Goal: Task Accomplishment & Management: Use online tool/utility

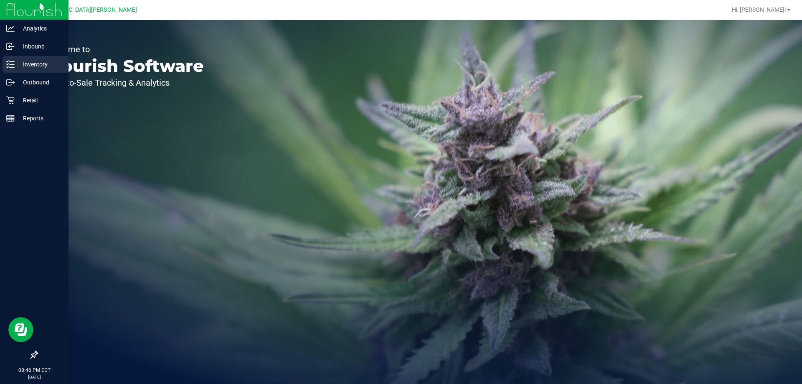
click at [34, 65] on p "Inventory" at bounding box center [40, 64] width 50 height 10
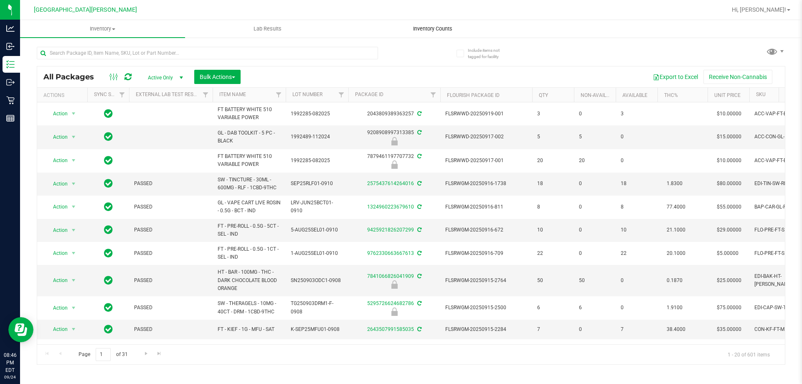
click at [433, 27] on span "Inventory Counts" at bounding box center [433, 29] width 62 height 8
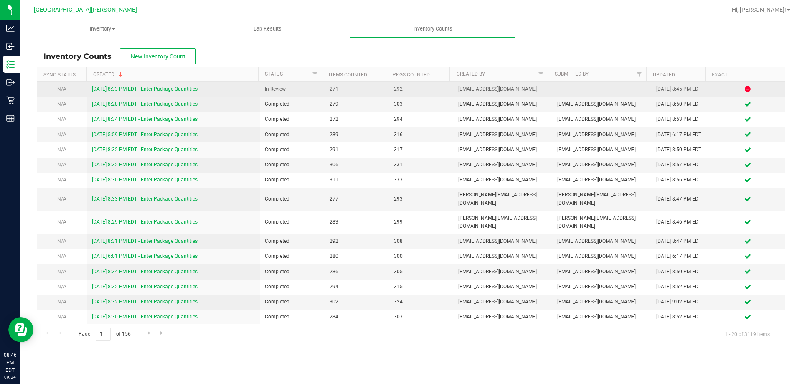
click at [104, 88] on link "[DATE] 8:33 PM EDT - Enter Package Quantities" at bounding box center [145, 89] width 106 height 6
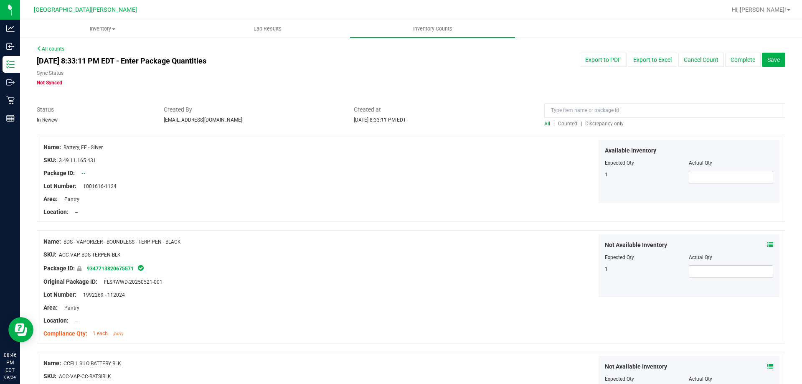
click at [599, 124] on span "Discrepancy only" at bounding box center [604, 124] width 38 height 6
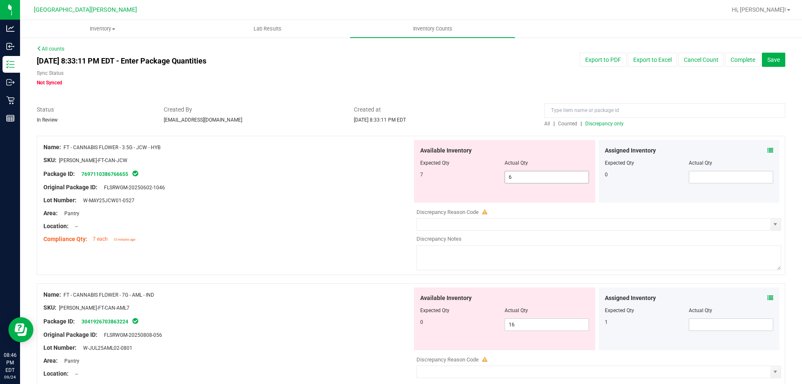
click at [531, 175] on span "6 6" at bounding box center [547, 177] width 84 height 13
type input "7"
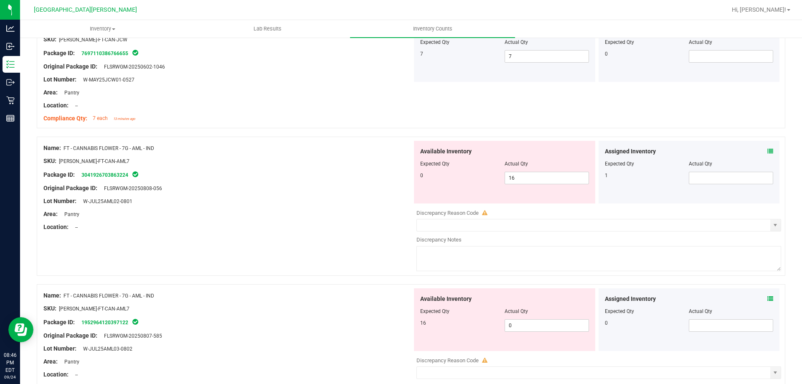
scroll to position [125, 0]
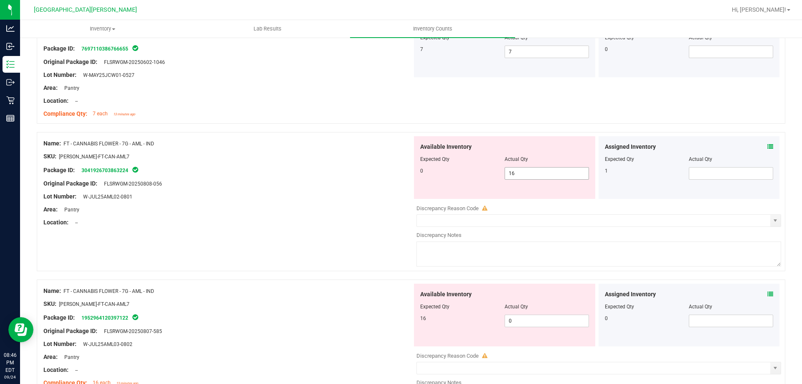
click at [518, 167] on div "Available Inventory Expected Qty Actual Qty 0 16 16" at bounding box center [504, 167] width 181 height 63
click at [514, 179] on span "16 16" at bounding box center [547, 173] width 84 height 13
type input "1"
type input "0"
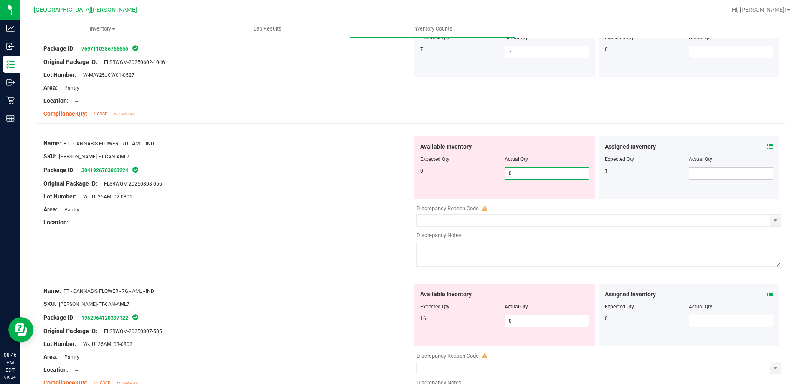
click at [519, 320] on div "Available Inventory Expected Qty Actual Qty 16 0 0" at bounding box center [596, 350] width 369 height 132
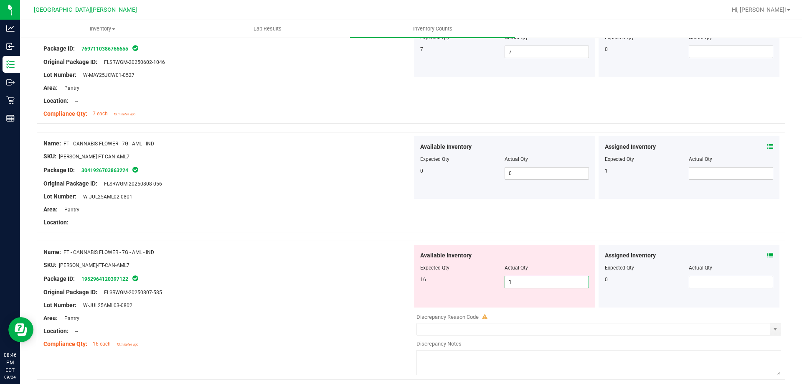
type input "16"
click at [387, 307] on div "Lot Number: W-JUL25AML03-0802" at bounding box center [227, 305] width 369 height 9
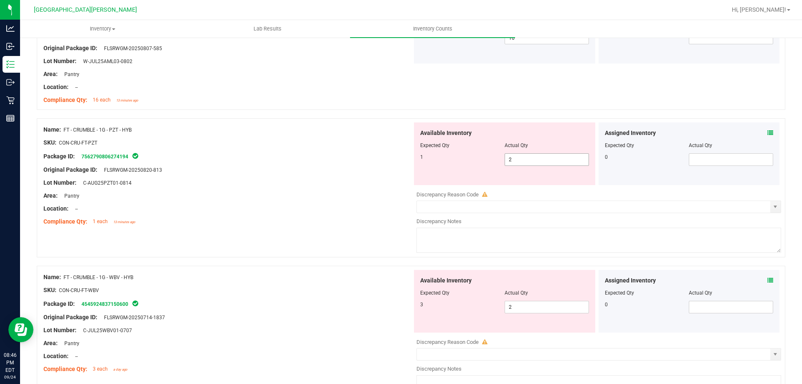
scroll to position [376, 0]
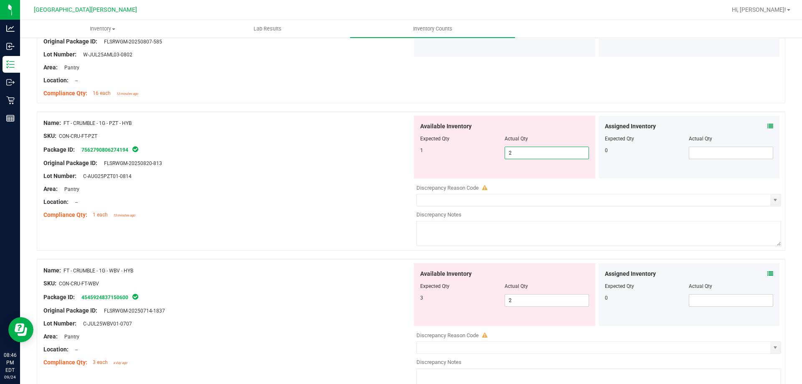
click at [517, 151] on span "2 2" at bounding box center [547, 153] width 84 height 13
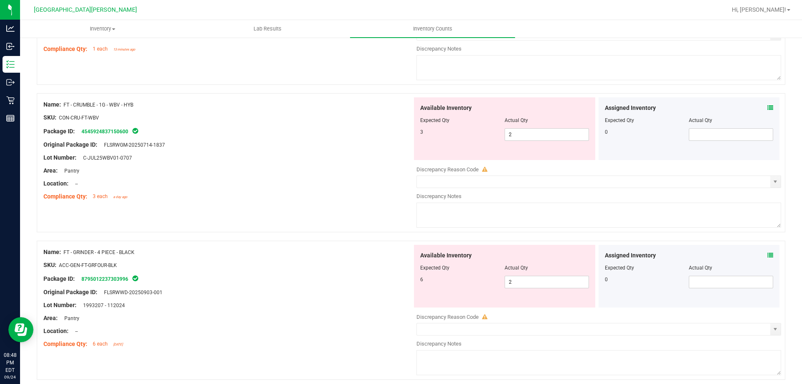
scroll to position [543, 0]
click at [518, 281] on span "2 2" at bounding box center [547, 280] width 84 height 13
type input "6"
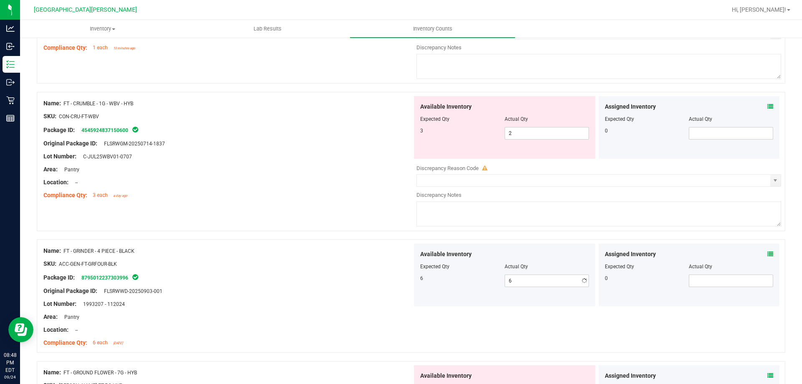
click at [370, 312] on div "Area: Pantry" at bounding box center [227, 316] width 369 height 9
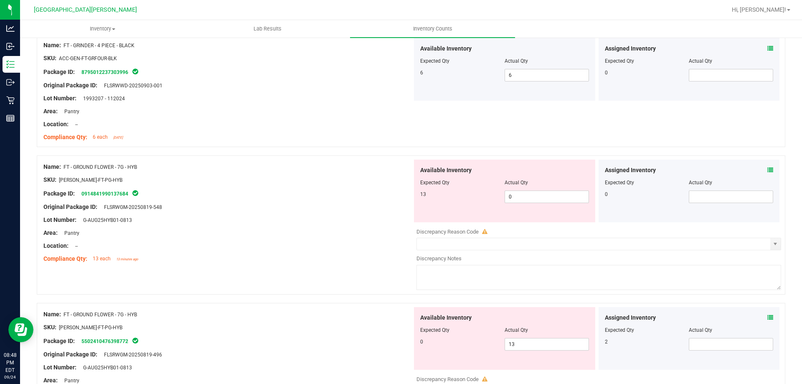
scroll to position [752, 0]
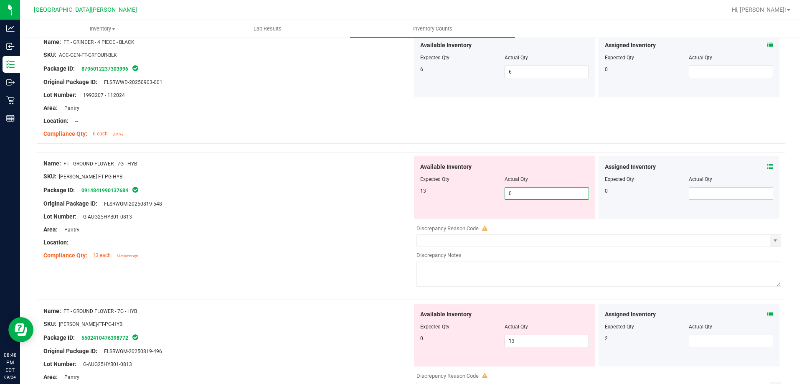
click at [515, 198] on span "0 0" at bounding box center [547, 193] width 84 height 13
type input "13"
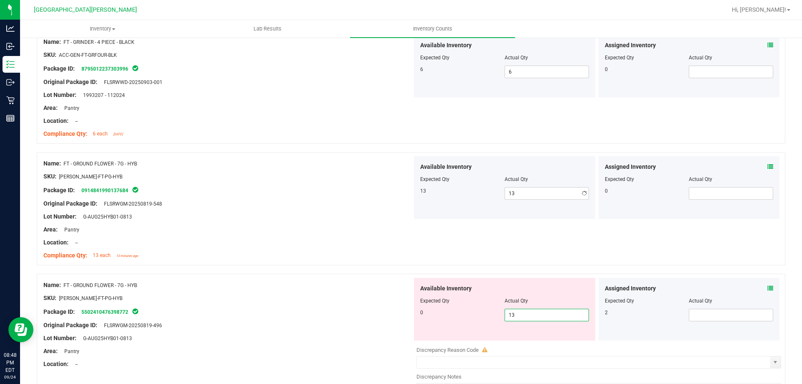
click at [522, 340] on div "Available Inventory Expected Qty Actual Qty 0 13 13" at bounding box center [596, 344] width 369 height 132
type input "1"
type input "0"
drag, startPoint x: 285, startPoint y: 282, endPoint x: 315, endPoint y: 287, distance: 30.5
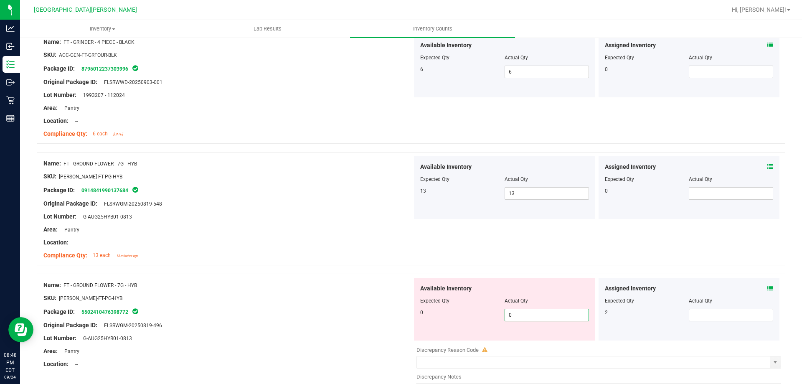
click at [295, 282] on div "Name: FT - GROUND FLOWER - 7G - HYB" at bounding box center [227, 285] width 369 height 9
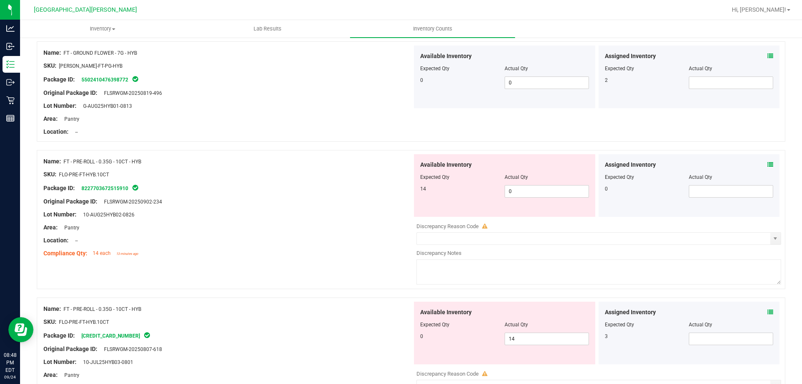
scroll to position [1002, 0]
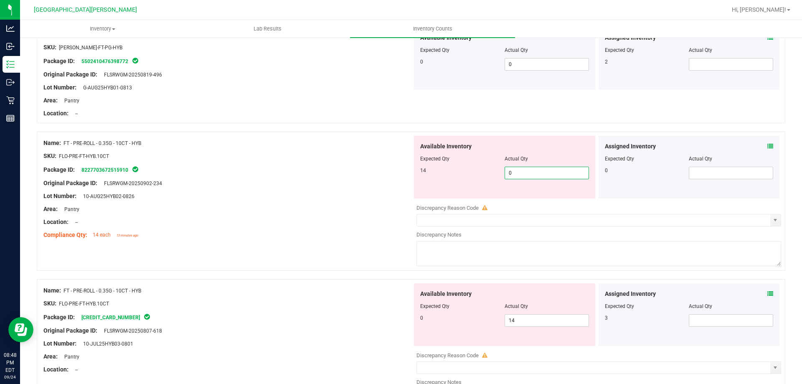
click at [505, 171] on span "0 0" at bounding box center [547, 173] width 84 height 13
click at [511, 173] on input "0" at bounding box center [547, 173] width 84 height 12
type input "14"
click at [517, 320] on div "Available Inventory Expected Qty Actual Qty 0 14 14" at bounding box center [504, 314] width 181 height 63
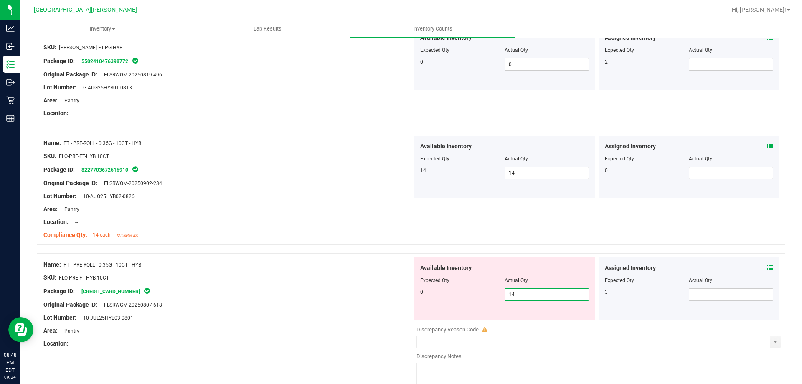
type input "1"
type input "0"
click at [371, 304] on div "Original Package ID: FLSRWGM-20250807-618" at bounding box center [227, 304] width 369 height 9
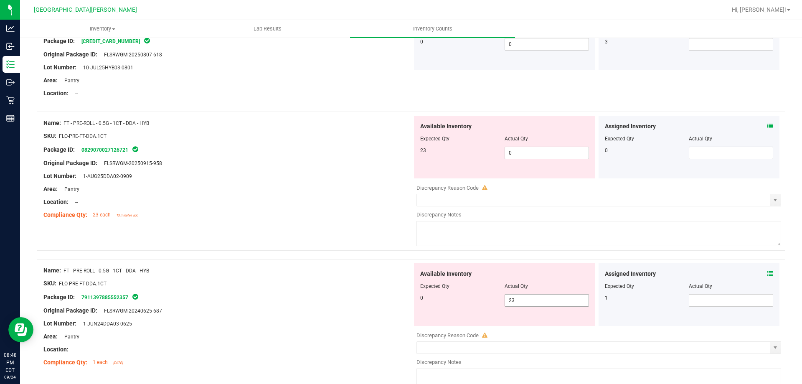
scroll to position [1253, 0]
click at [517, 151] on span "0 0" at bounding box center [547, 152] width 84 height 13
type input "23"
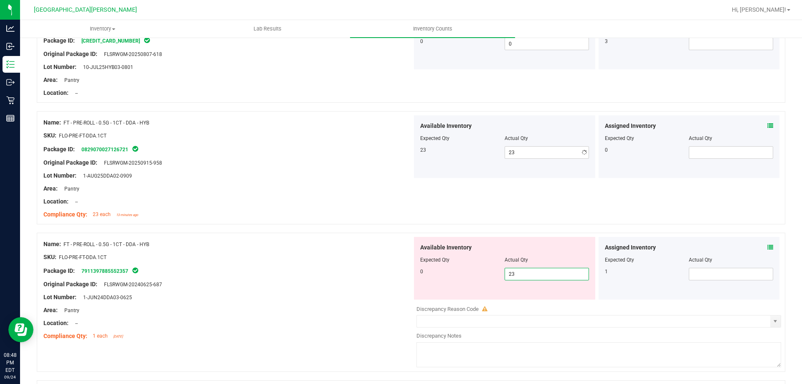
click at [528, 299] on div "Available Inventory Expected Qty Actual Qty 0 23 23" at bounding box center [504, 268] width 181 height 63
type input "2"
type input "0"
click at [344, 286] on div "Original Package ID: FLSRWGM-20240625-687" at bounding box center [227, 284] width 369 height 9
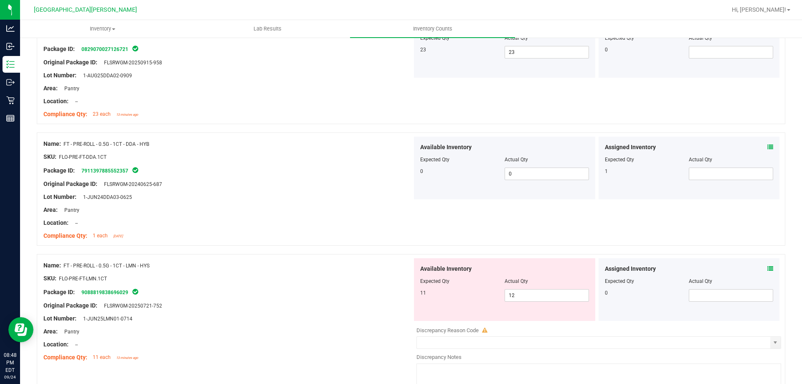
scroll to position [1462, 0]
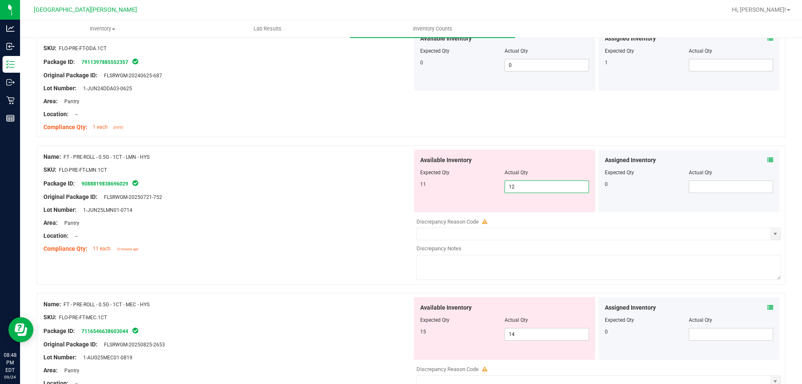
click at [524, 188] on span "12 12" at bounding box center [547, 186] width 84 height 13
type input "11"
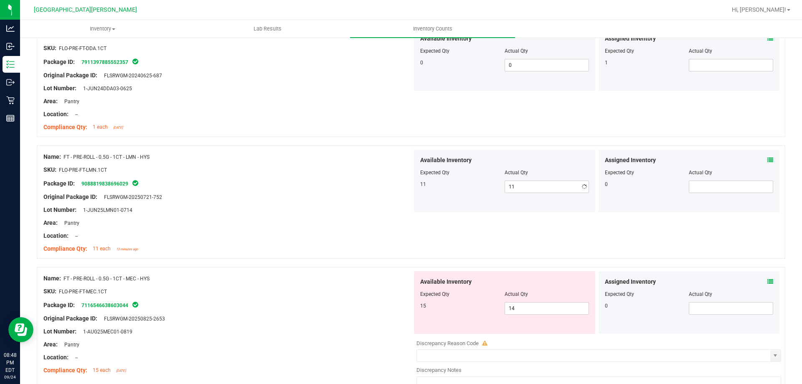
drag, startPoint x: 271, startPoint y: 217, endPoint x: 277, endPoint y: 220, distance: 7.5
click at [272, 217] on div at bounding box center [227, 216] width 369 height 4
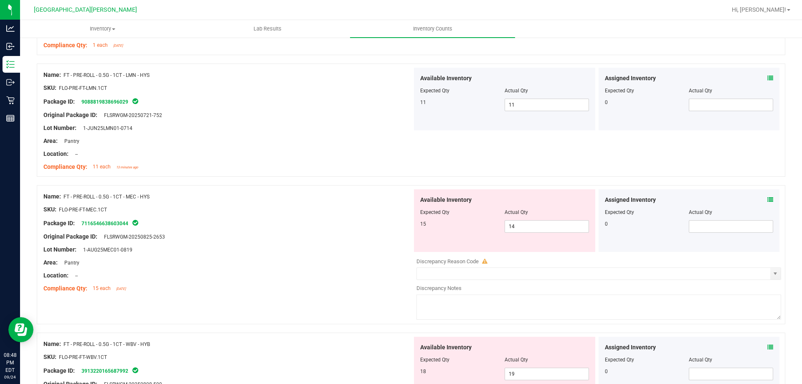
scroll to position [1545, 0]
click at [527, 225] on span "14 14" at bounding box center [547, 224] width 84 height 13
type input "15"
drag, startPoint x: 304, startPoint y: 307, endPoint x: 391, endPoint y: 310, distance: 87.8
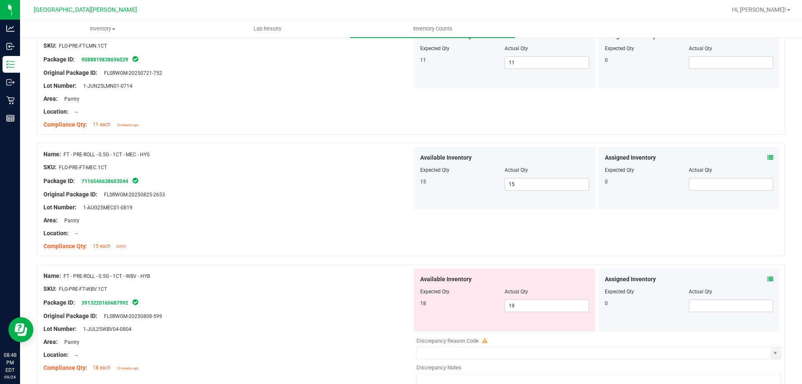
scroll to position [1671, 0]
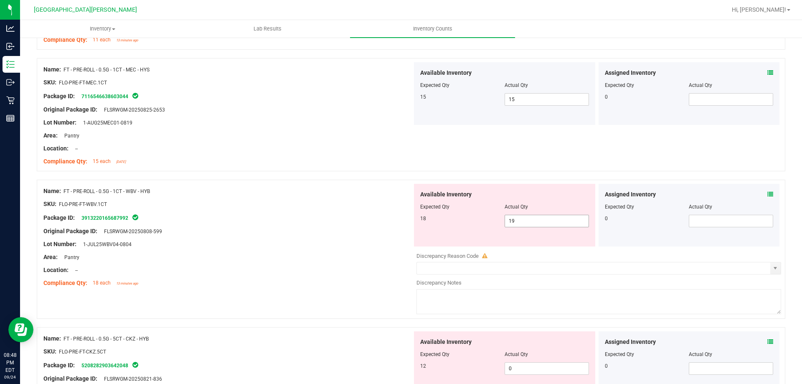
click at [518, 218] on span "19 19" at bounding box center [547, 221] width 84 height 13
type input "18"
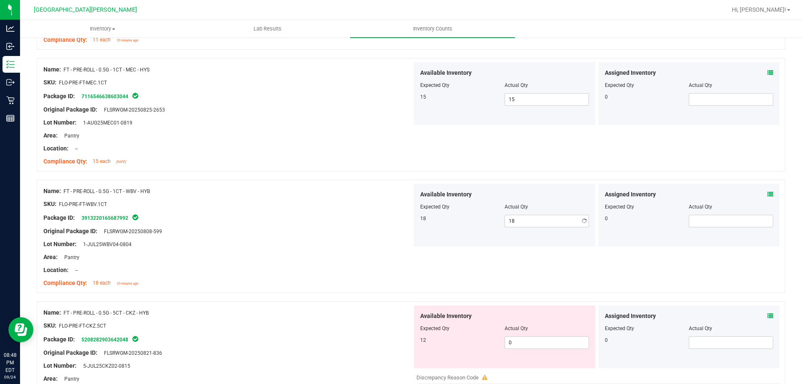
drag, startPoint x: 224, startPoint y: 293, endPoint x: 287, endPoint y: 296, distance: 63.1
click at [272, 296] on div "Name: FT - PRE-ROLL - 0.5G - 1CT - WBV - HYB SKU: FLO-PRE-FT-WBV.1CT Package ID…" at bounding box center [411, 241] width 748 height 122
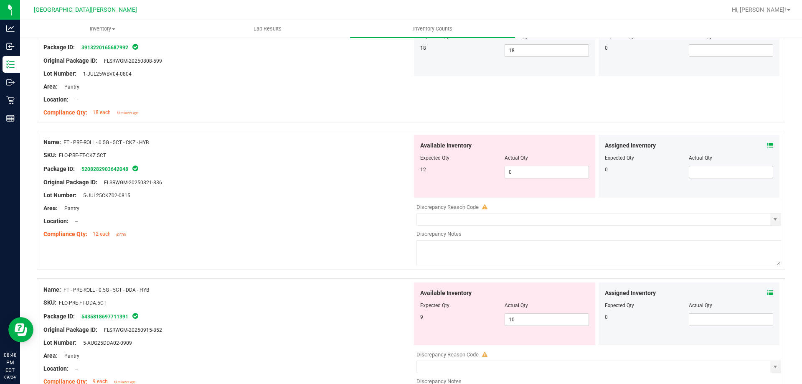
scroll to position [1838, 0]
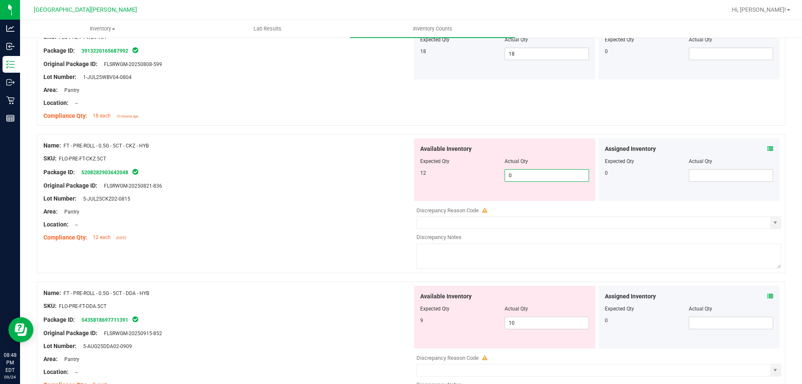
click at [521, 172] on span "0 0" at bounding box center [547, 175] width 84 height 13
type input "12"
click at [362, 184] on div "Original Package ID: FLSRWGM-20250821-836" at bounding box center [227, 185] width 369 height 9
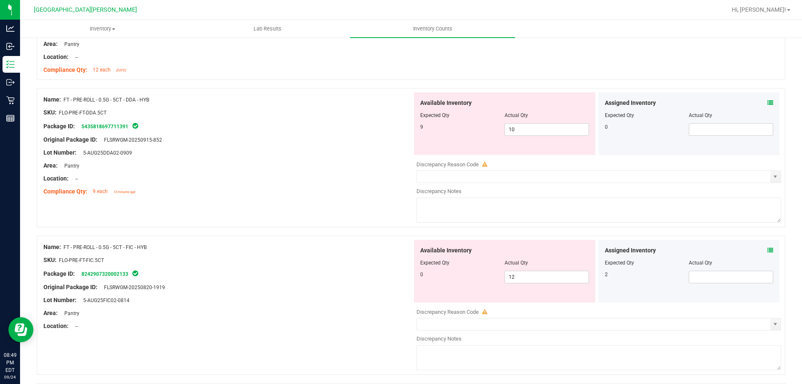
scroll to position [2005, 0]
click at [522, 132] on span "10 10" at bounding box center [547, 130] width 84 height 13
type input "1"
type input "10"
click at [276, 202] on div "Name: FT - PRE-ROLL - 0.5G - 5CT - DDA - HYB SKU: FLO-PRE-FT-DDA.5CT Package ID…" at bounding box center [411, 158] width 748 height 139
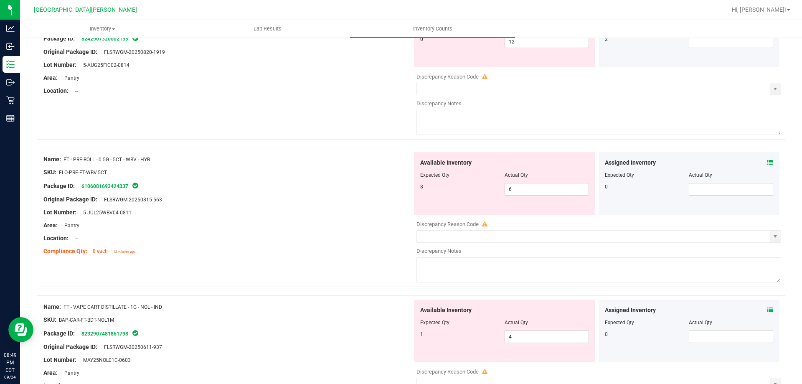
scroll to position [2214, 0]
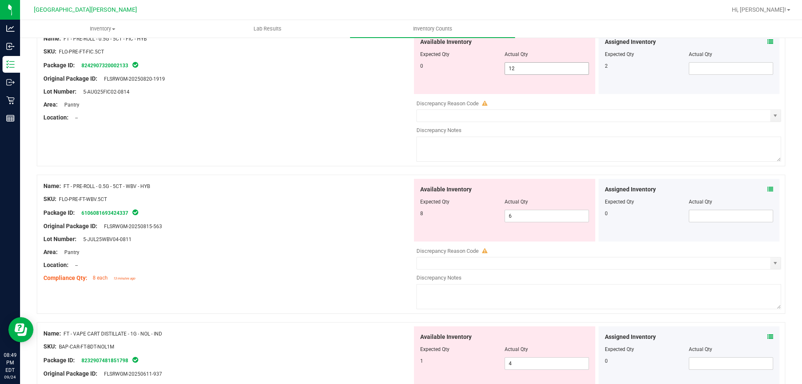
click at [514, 66] on span "12 12" at bounding box center [547, 68] width 84 height 13
type input "1"
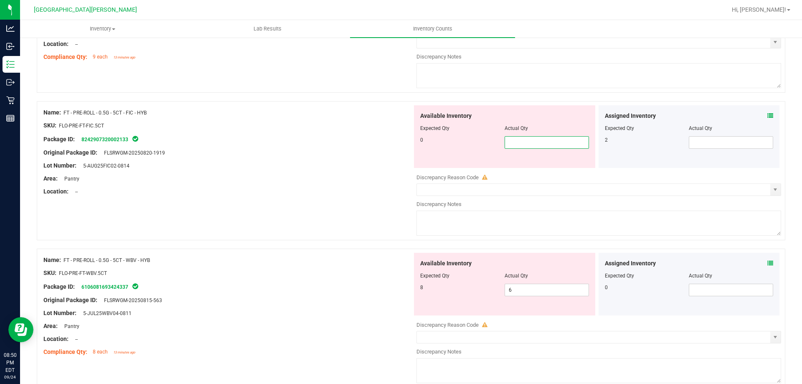
scroll to position [2088, 0]
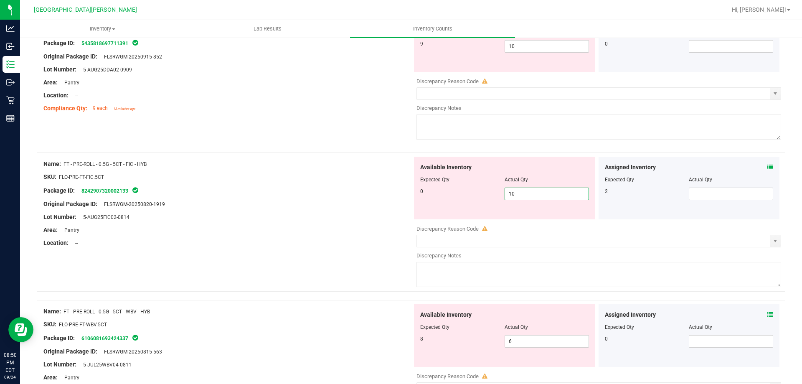
type input "10"
click at [280, 198] on div at bounding box center [227, 197] width 369 height 4
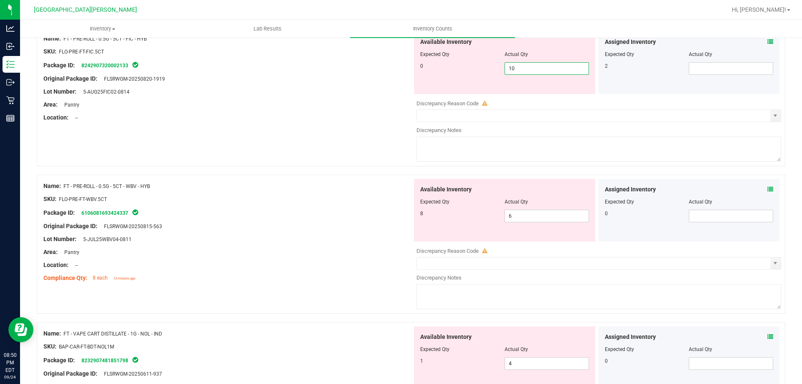
click at [516, 66] on span "10 10" at bounding box center [547, 68] width 84 height 13
type input "1"
type input "0"
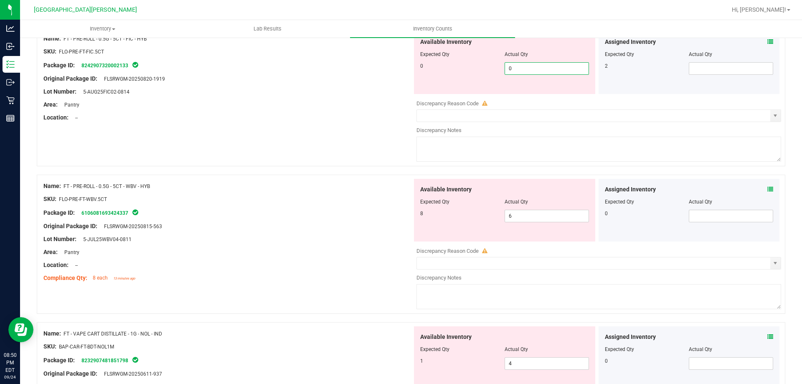
click at [271, 279] on div "Name: FT - PRE-ROLL - 0.5G - 5CT - WBV - HYB SKU: FLO-PRE-FT-WBV.5CT Package ID…" at bounding box center [411, 248] width 748 height 147
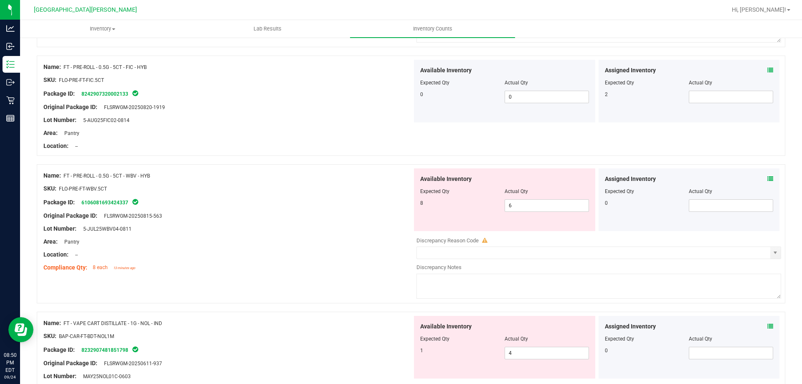
scroll to position [2172, 0]
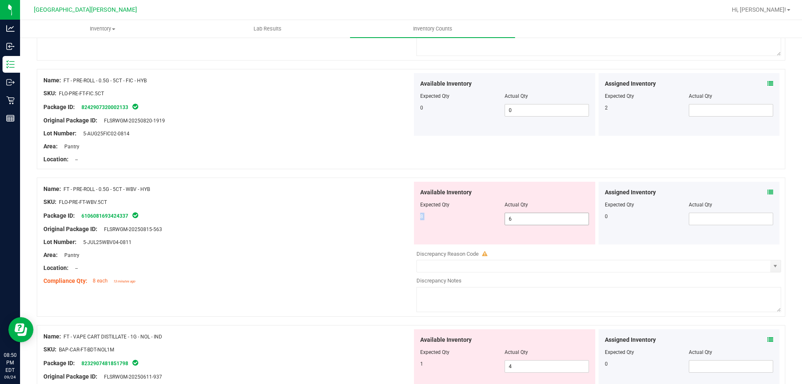
click at [528, 215] on div "Available Inventory Expected Qty Actual Qty 8 6 6" at bounding box center [504, 213] width 181 height 63
click at [518, 221] on span "6 6" at bounding box center [547, 219] width 84 height 13
click at [519, 221] on input "6" at bounding box center [547, 219] width 84 height 12
type input "8"
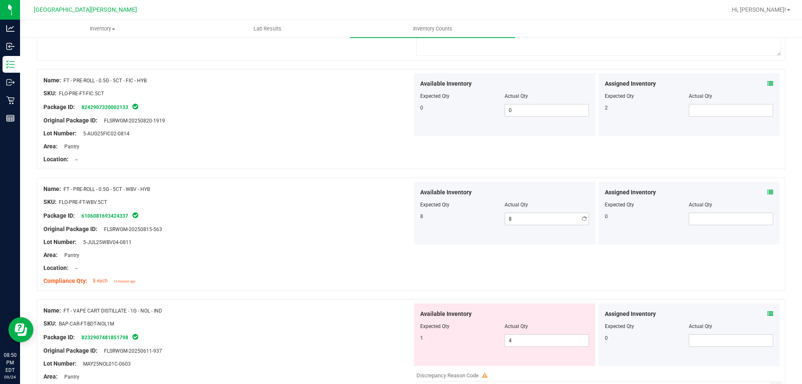
click at [355, 248] on div at bounding box center [227, 248] width 369 height 4
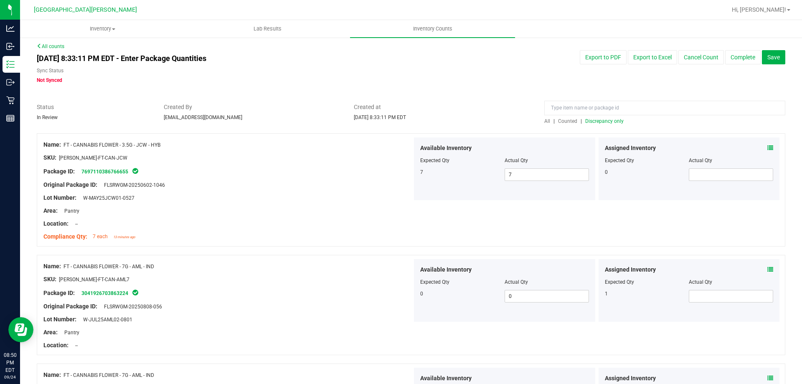
scroll to position [0, 0]
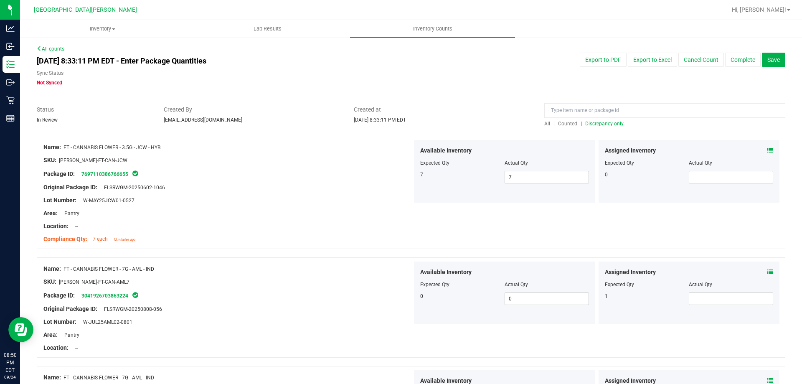
click at [614, 124] on span "Discrepancy only" at bounding box center [604, 124] width 38 height 6
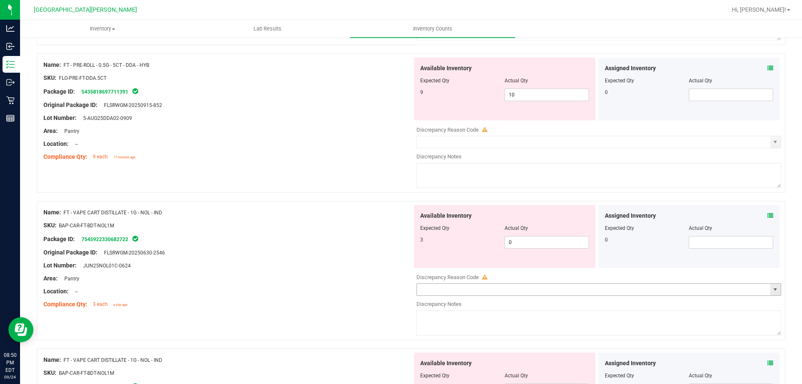
scroll to position [418, 0]
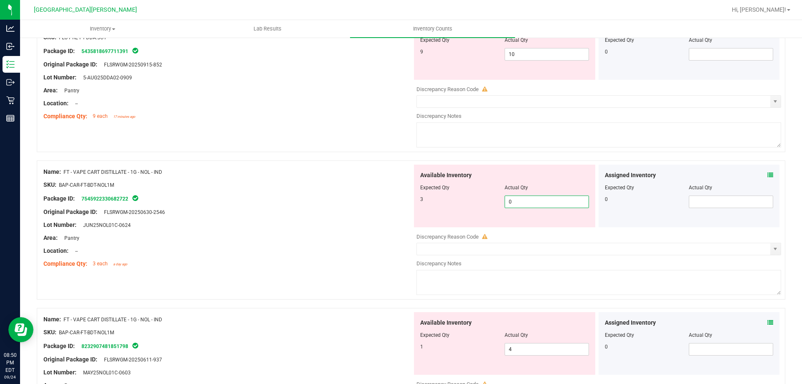
click at [527, 202] on span "0 0" at bounding box center [547, 201] width 84 height 13
type input "3"
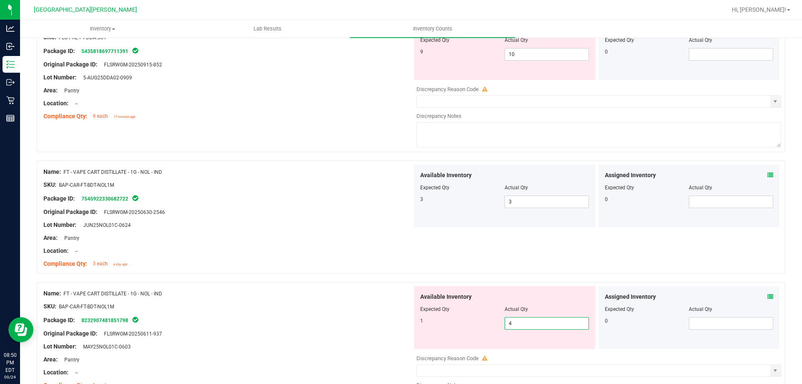
click at [512, 353] on div "Available Inventory Expected Qty Actual Qty 1 4 4" at bounding box center [596, 352] width 369 height 132
type input "1"
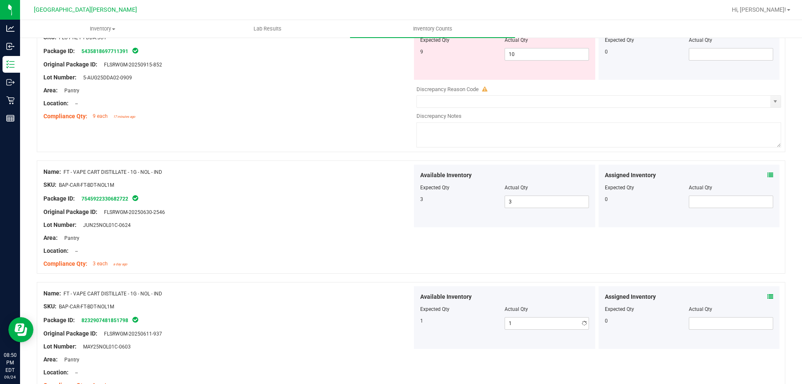
click at [388, 329] on div "Original Package ID: FLSRWGM-20250611-937" at bounding box center [227, 333] width 369 height 9
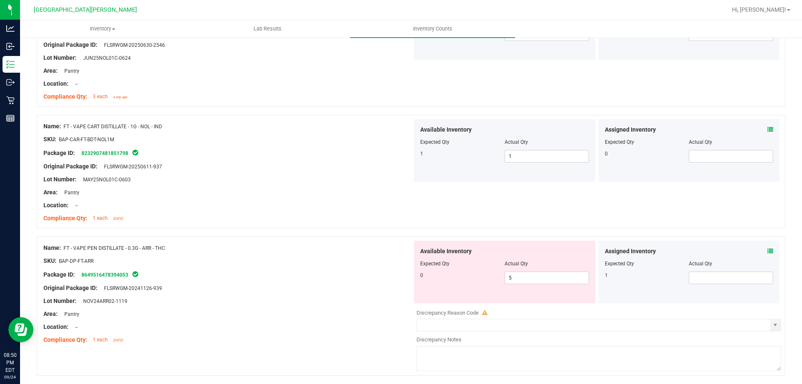
scroll to position [710, 0]
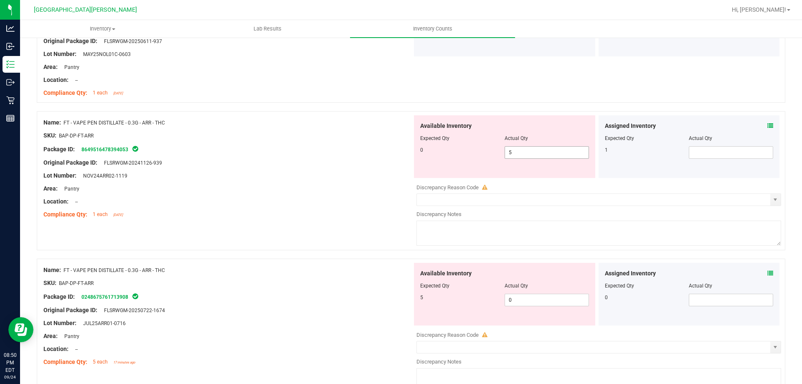
click at [528, 148] on span "5 5" at bounding box center [547, 152] width 84 height 13
type input "0"
click at [520, 302] on div "Available Inventory Expected Qty Actual Qty 5 0 0" at bounding box center [596, 329] width 369 height 132
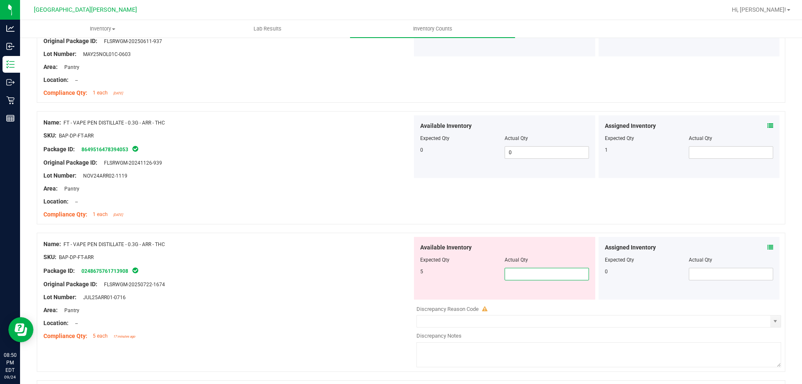
type input "5"
click at [365, 306] on div "Area: Pantry" at bounding box center [227, 310] width 369 height 9
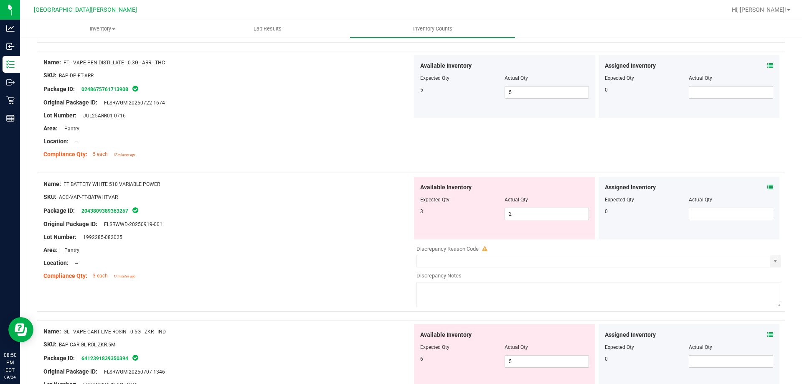
scroll to position [919, 0]
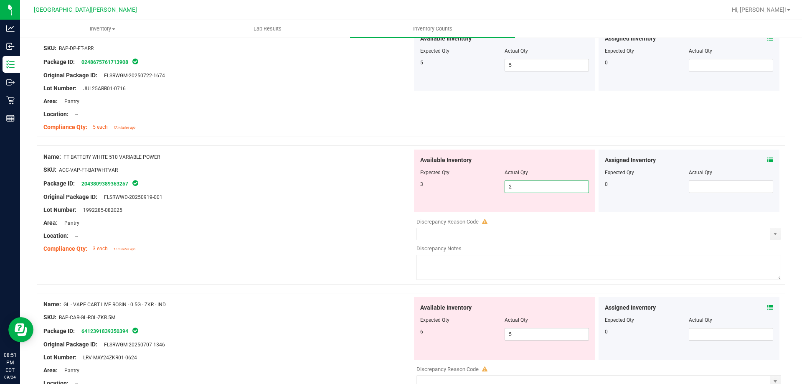
click at [525, 185] on span "2 2" at bounding box center [547, 186] width 84 height 13
type input "3"
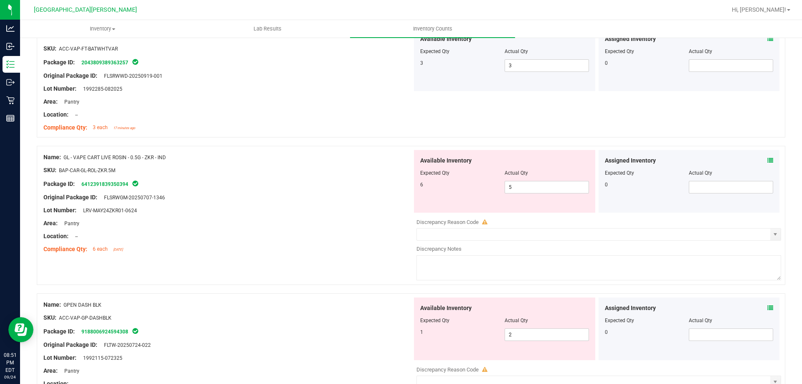
scroll to position [1044, 0]
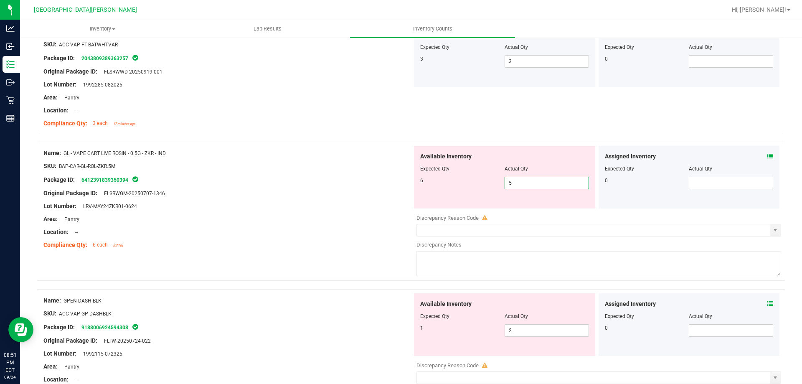
click at [521, 184] on span "5 5" at bounding box center [547, 183] width 84 height 13
type input "6"
click at [376, 255] on div "Name: GL - VAPE CART LIVE ROSIN - 0.5G - ZKR - IND SKU: BAP-CAR-GL-ROL-ZKR.5M P…" at bounding box center [411, 215] width 748 height 147
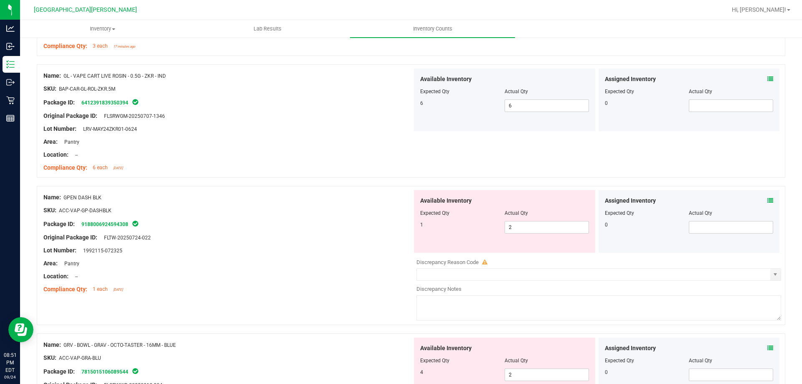
scroll to position [1128, 0]
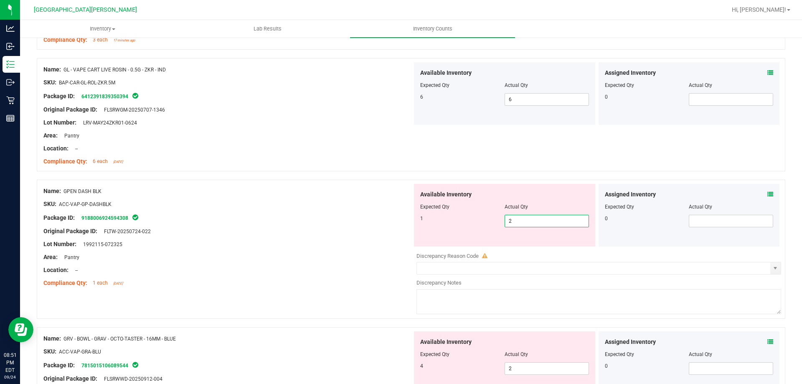
click at [534, 216] on span "2 2" at bounding box center [547, 221] width 84 height 13
type input "1"
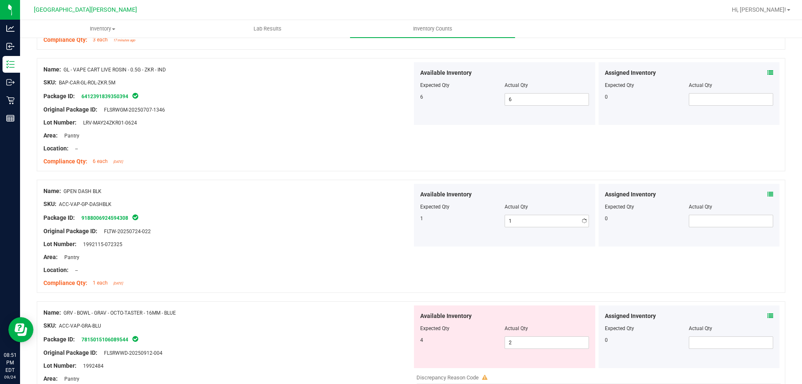
click at [301, 284] on div "Compliance Qty: 1 each [DATE]" at bounding box center [227, 283] width 369 height 9
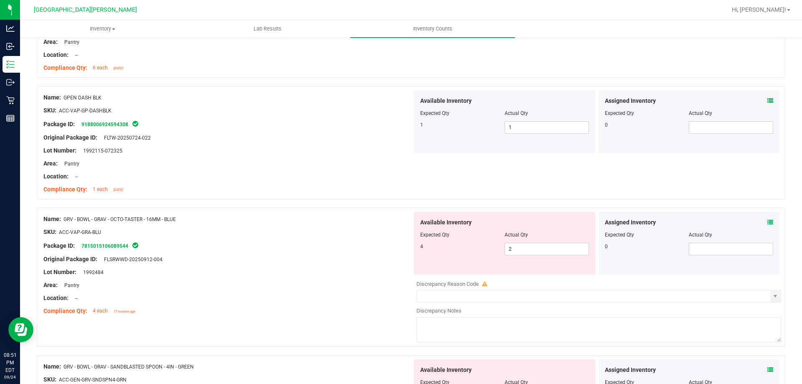
scroll to position [1337, 0]
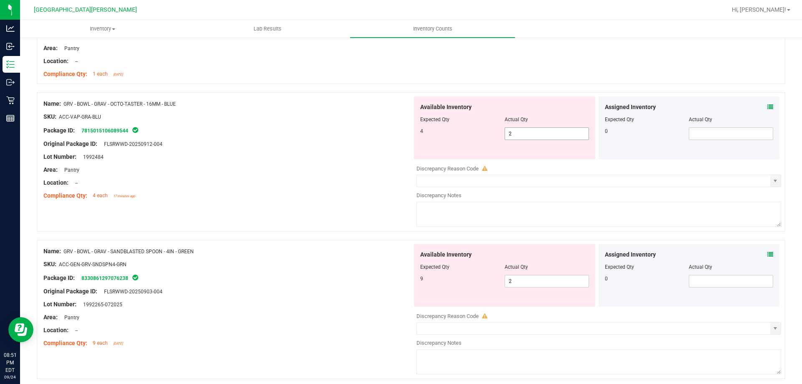
click at [529, 136] on span "2 2" at bounding box center [547, 133] width 84 height 13
type input "4"
click at [292, 279] on div "Name: GRV - BOWL - GRAV - SANDBLASTED SPOON - 4IN - GREEN SKU: ACC-GEN-GRV-SNDS…" at bounding box center [227, 297] width 369 height 107
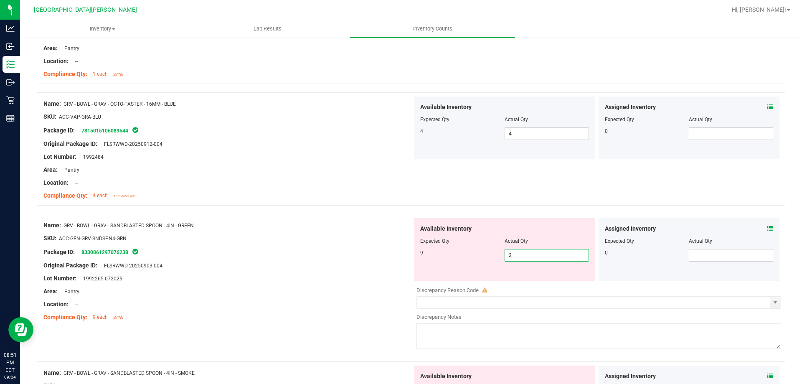
click at [510, 256] on span "2 2" at bounding box center [547, 255] width 84 height 13
type input "9"
click at [340, 282] on div "Name: GRV - BOWL - GRAV - SANDBLASTED SPOON - 4IN - GREEN SKU: ACC-GEN-GRV-SNDS…" at bounding box center [227, 271] width 369 height 107
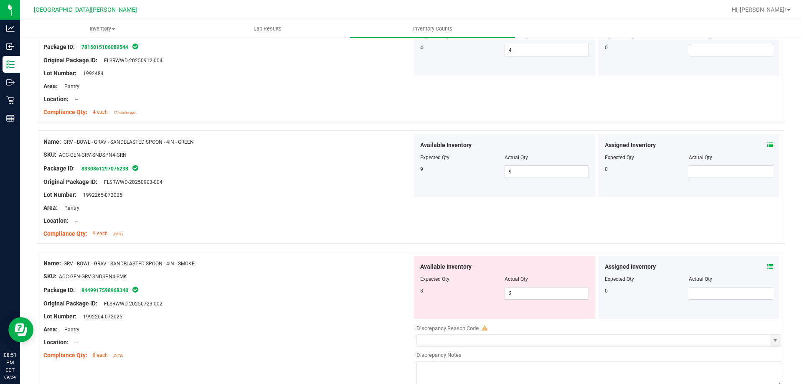
scroll to position [1462, 0]
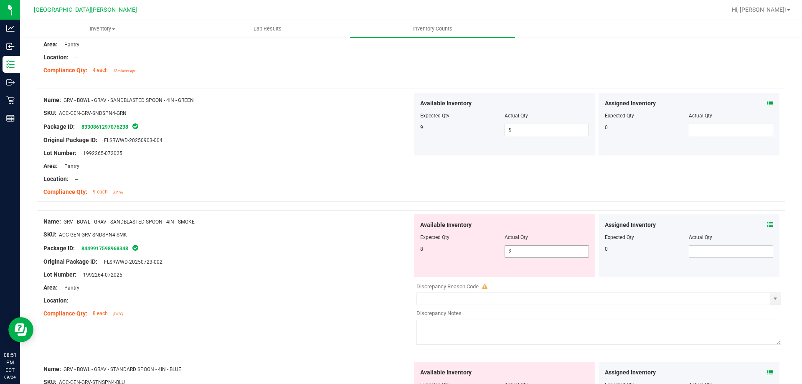
click at [526, 250] on span "2 2" at bounding box center [547, 251] width 84 height 13
type input "8"
click at [332, 298] on div "Location: --" at bounding box center [227, 300] width 369 height 9
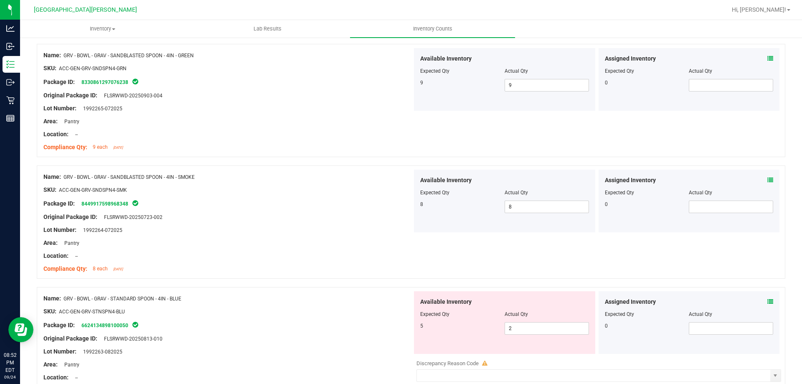
scroll to position [1671, 0]
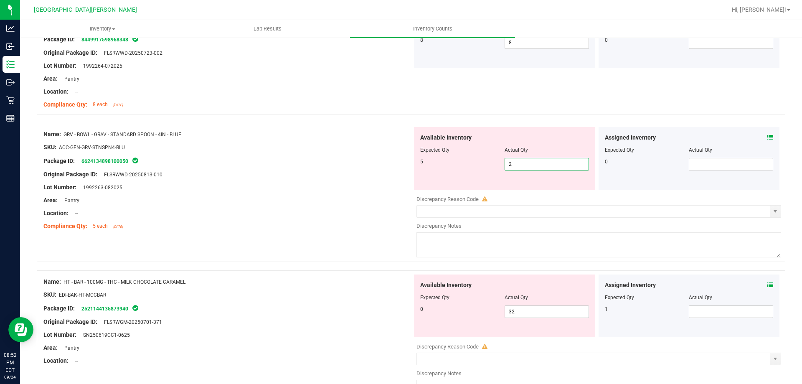
drag, startPoint x: 530, startPoint y: 166, endPoint x: 519, endPoint y: 165, distance: 10.5
click at [529, 166] on span "2 2" at bounding box center [547, 164] width 84 height 13
type input "5"
click at [317, 306] on div "Name: HT - BAR - 100MG - THC - MILK CHOCOLATE CARAMEL SKU: EDI-BAK-HT-MCCBAR Pa…" at bounding box center [227, 321] width 369 height 94
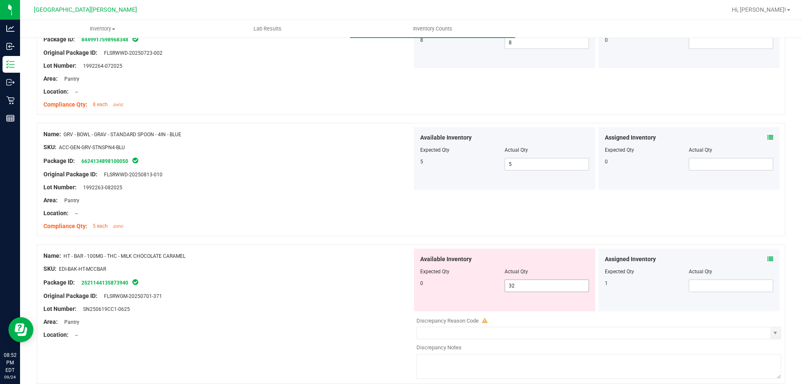
scroll to position [1838, 0]
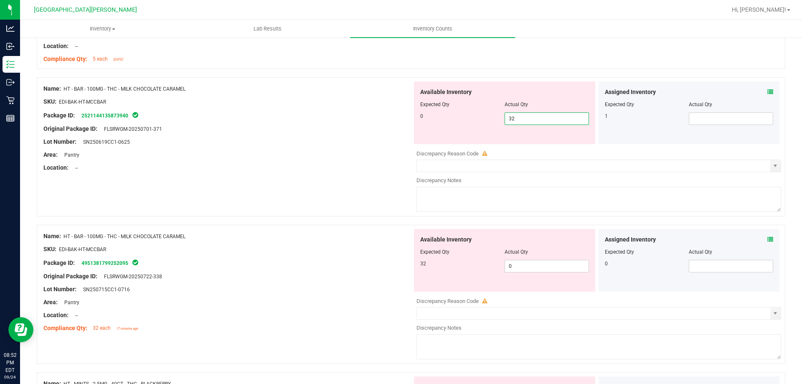
click at [529, 120] on span "32 32" at bounding box center [547, 118] width 84 height 13
type input "3"
type input "0"
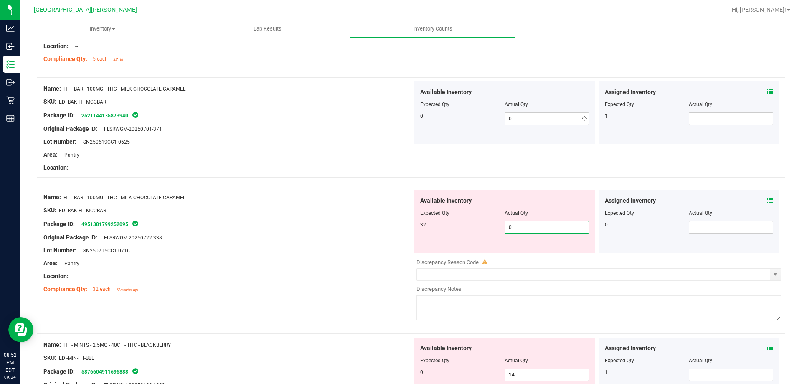
click at [524, 265] on div "Available Inventory Expected Qty Actual Qty 32 0 0" at bounding box center [596, 256] width 369 height 132
type input "32"
click at [347, 270] on div at bounding box center [227, 270] width 369 height 4
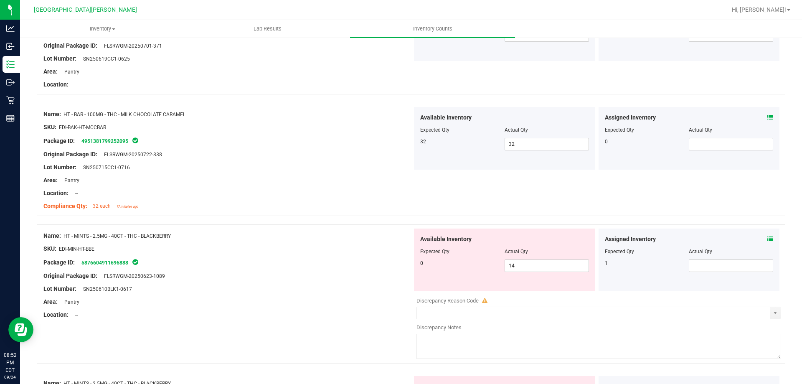
scroll to position [2047, 0]
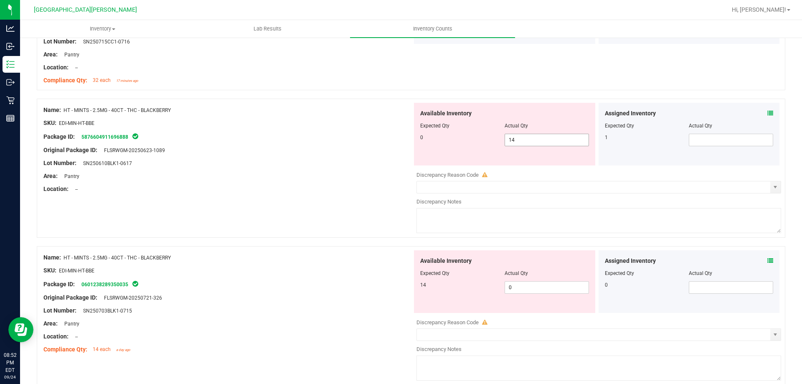
click at [528, 141] on span "14 14" at bounding box center [547, 140] width 84 height 13
type input "1"
type input "0"
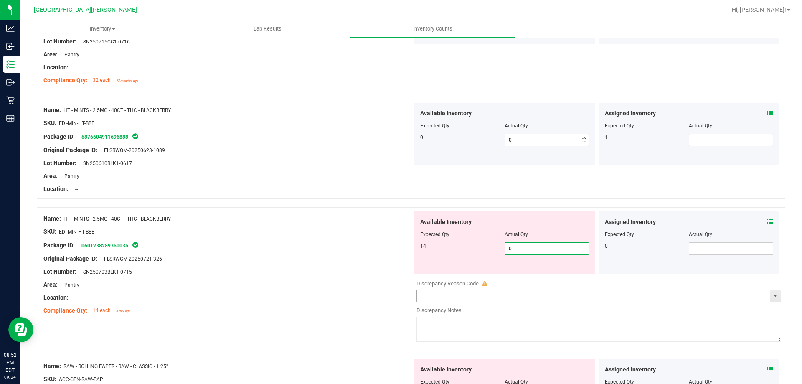
click at [514, 292] on div "Available Inventory Expected Qty Actual Qty 14 0 0" at bounding box center [596, 277] width 369 height 132
type input "14"
drag, startPoint x: 265, startPoint y: 313, endPoint x: 316, endPoint y: 322, distance: 51.6
click at [276, 313] on div "Compliance Qty: 14 each a day ago" at bounding box center [227, 310] width 369 height 9
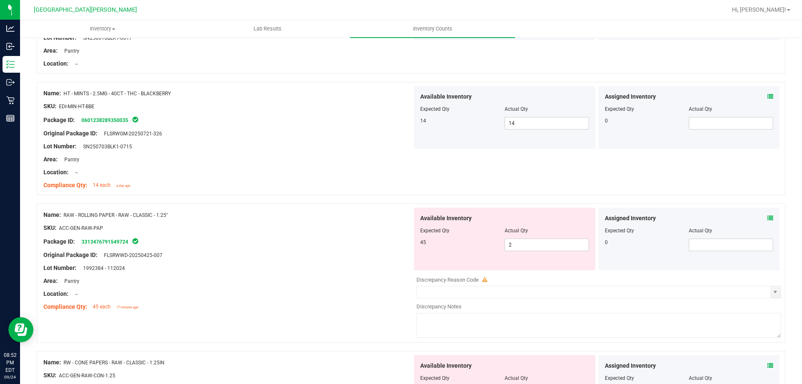
scroll to position [2214, 0]
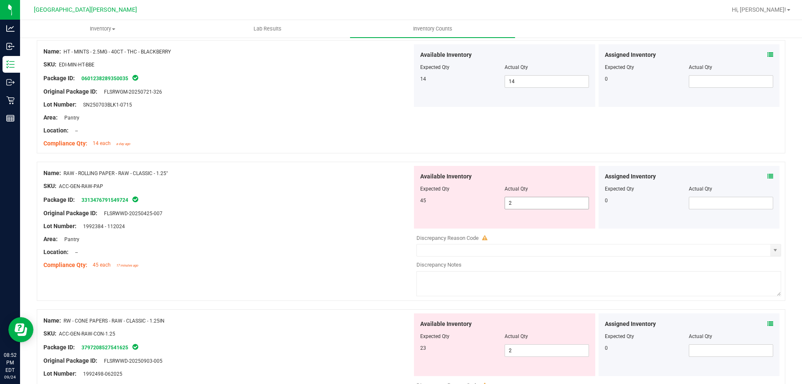
click at [541, 197] on span "2 2" at bounding box center [547, 203] width 84 height 13
type input "45"
drag, startPoint x: 448, startPoint y: 251, endPoint x: 421, endPoint y: 252, distance: 27.2
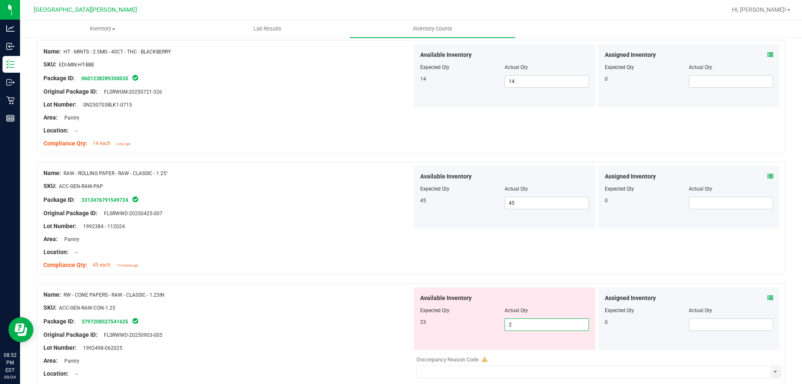
click at [525, 321] on span "2 2" at bounding box center [547, 324] width 84 height 13
type input "23"
click at [273, 304] on div "SKU: ACC-GEN-RAW-CON-1.25" at bounding box center [227, 307] width 369 height 9
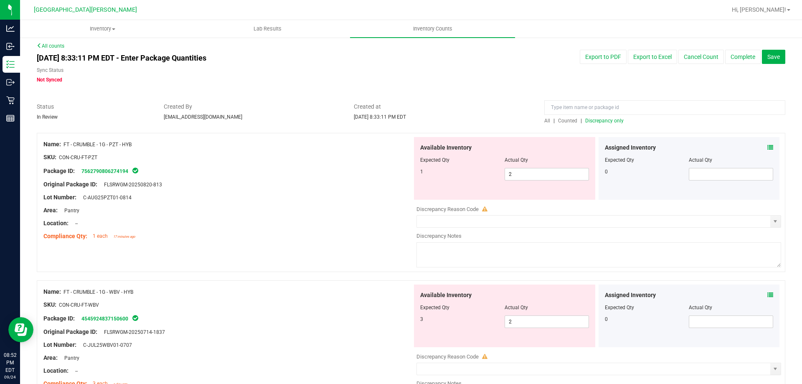
scroll to position [0, 0]
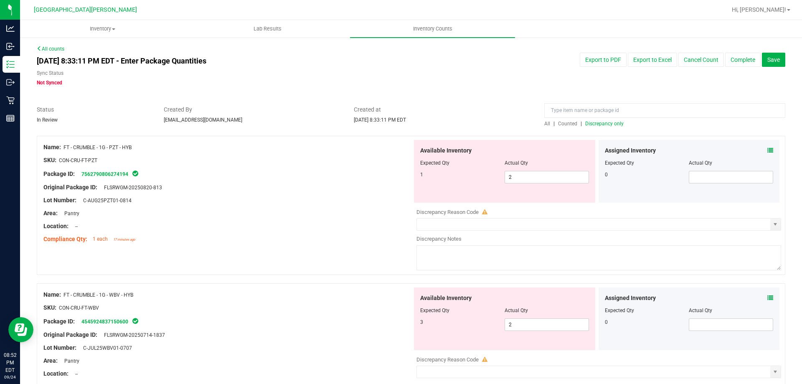
click at [591, 122] on span "Discrepancy only" at bounding box center [604, 124] width 38 height 6
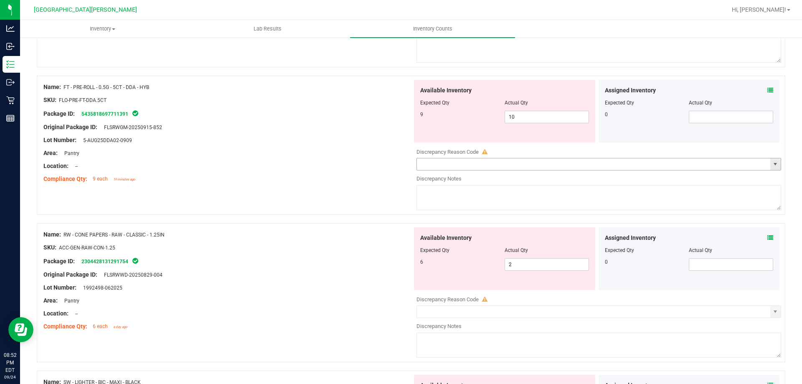
scroll to position [376, 0]
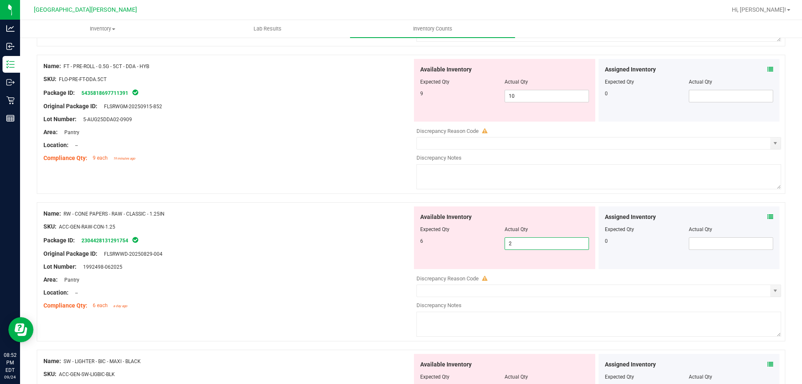
click at [525, 246] on span "2 2" at bounding box center [547, 243] width 84 height 13
type input "6"
click at [376, 279] on div "Area: Pantry" at bounding box center [227, 279] width 369 height 9
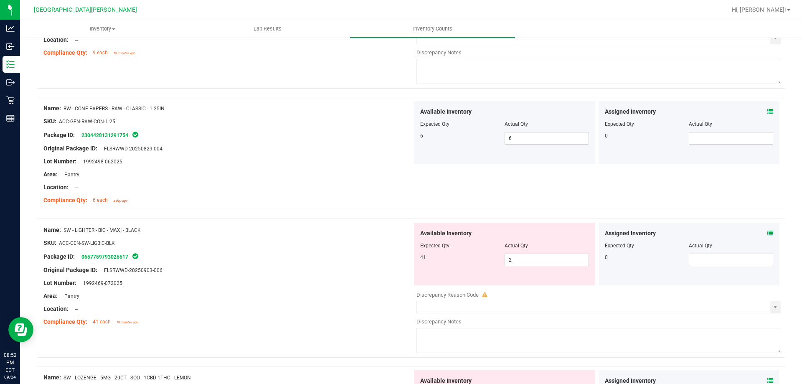
scroll to position [501, 0]
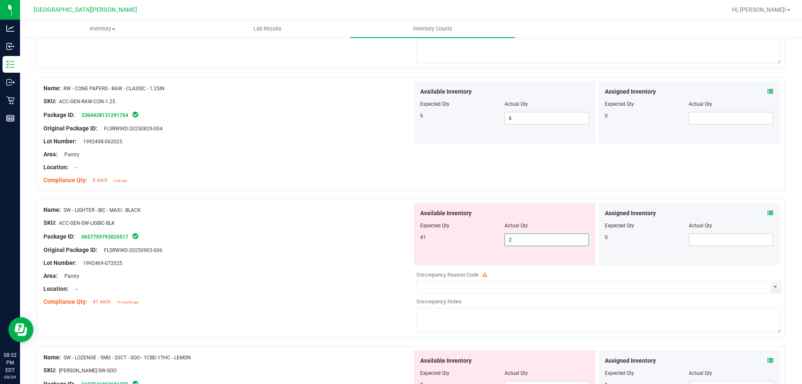
click at [528, 239] on span "2 2" at bounding box center [547, 239] width 84 height 13
type input "41"
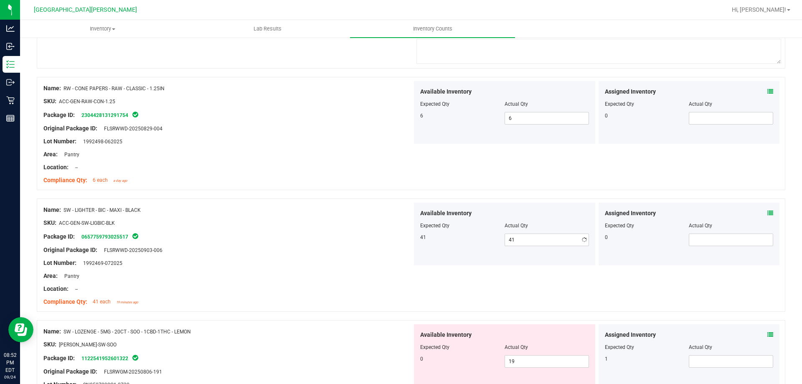
drag, startPoint x: 355, startPoint y: 308, endPoint x: 315, endPoint y: 283, distance: 46.7
click at [358, 300] on div "Name: SW - LIGHTER - BIC - MAXI - BLACK SKU: ACC-GEN-SW-LIGBIC-BLK Package ID: …" at bounding box center [227, 256] width 369 height 107
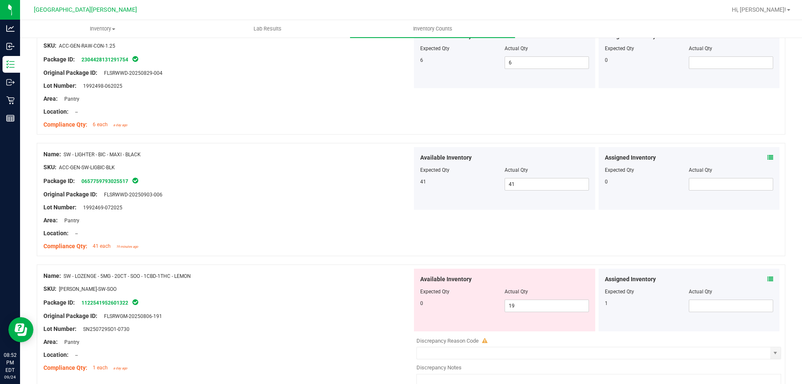
scroll to position [710, 0]
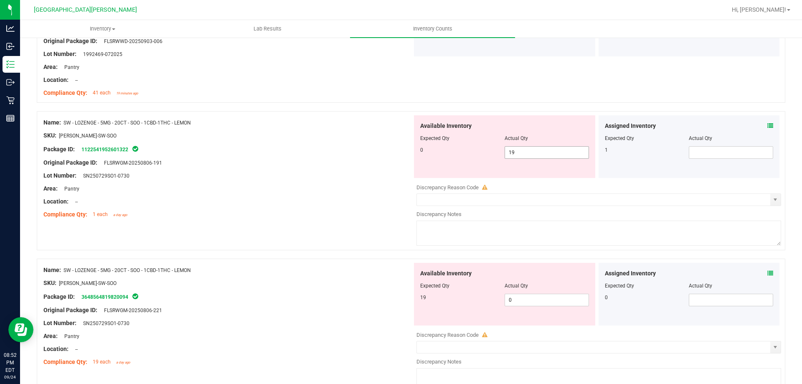
click at [527, 155] on span "19 19" at bounding box center [547, 152] width 84 height 13
type input "1"
type input "0"
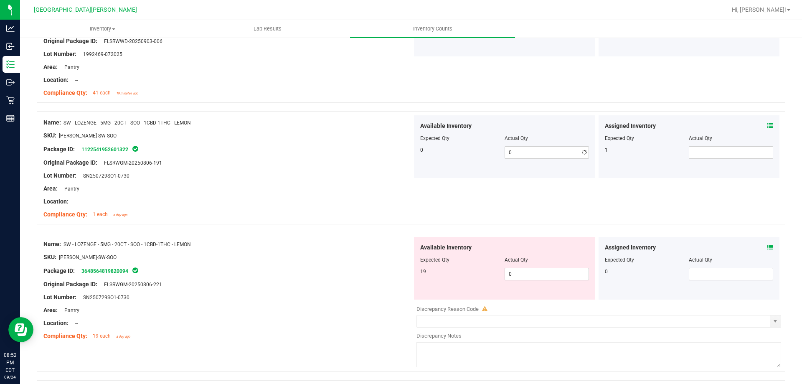
click at [320, 268] on div "Name: SW - LOZENGE - 5MG - 20CT - SOO - 1CBD-1THC - LEMON SKU: EDI-LOZ-SW-SOO P…" at bounding box center [227, 290] width 369 height 107
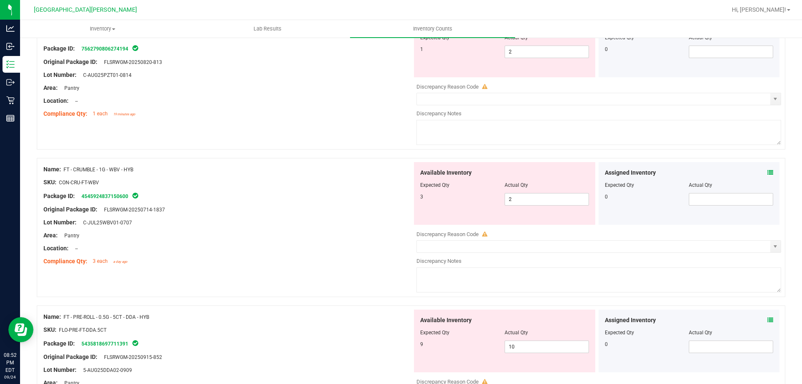
scroll to position [0, 0]
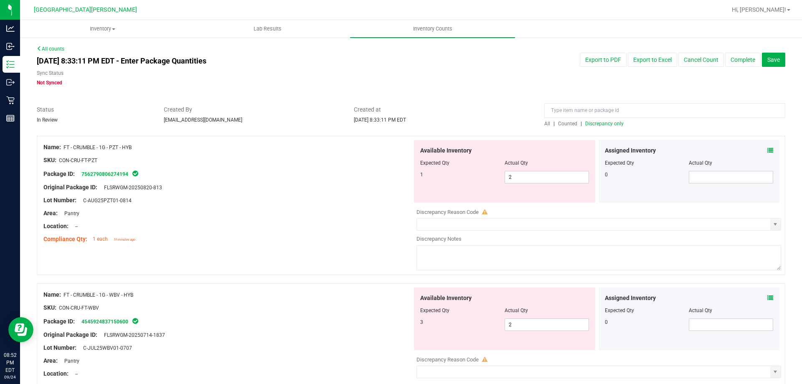
click at [594, 125] on span "Discrepancy only" at bounding box center [604, 124] width 38 height 6
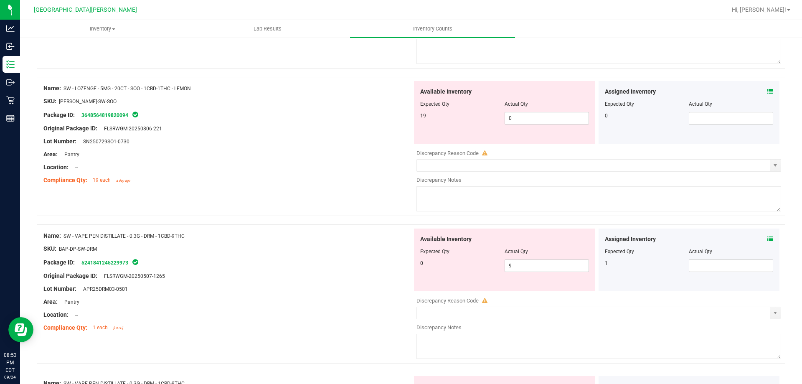
scroll to position [501, 0]
click at [515, 116] on span "0 0" at bounding box center [547, 118] width 84 height 13
type input "19"
click at [322, 218] on div "Name: FT - CRUMBLE - 1G - PZT - HYB SKU: CON-CRU-FT-PZT Package ID: 75627908062…" at bounding box center [411, 377] width 748 height 1484
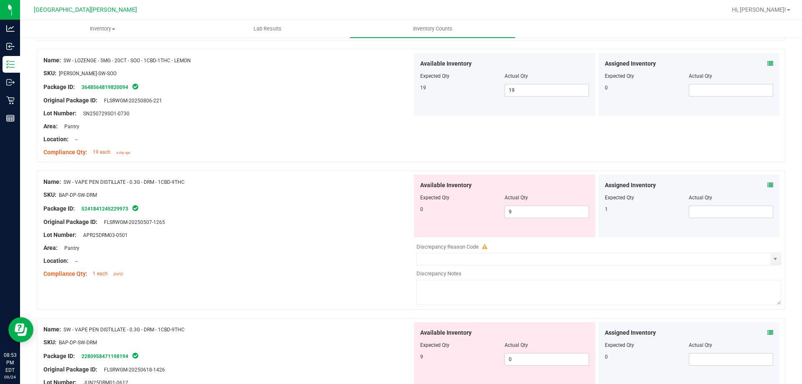
scroll to position [543, 0]
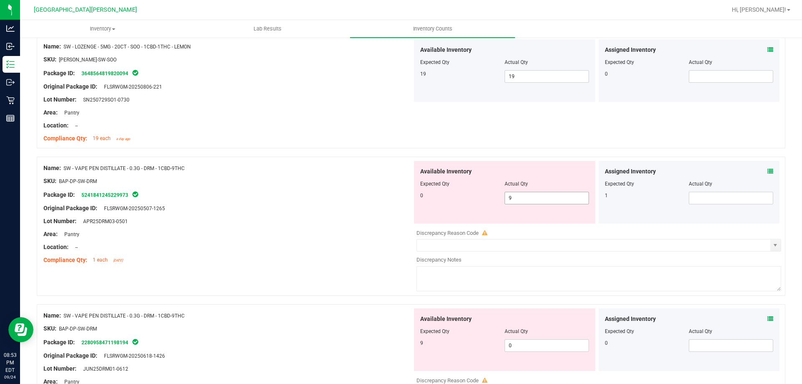
drag, startPoint x: 523, startPoint y: 194, endPoint x: 524, endPoint y: 201, distance: 7.5
click at [523, 197] on span "9 9" at bounding box center [547, 198] width 84 height 13
type input "0"
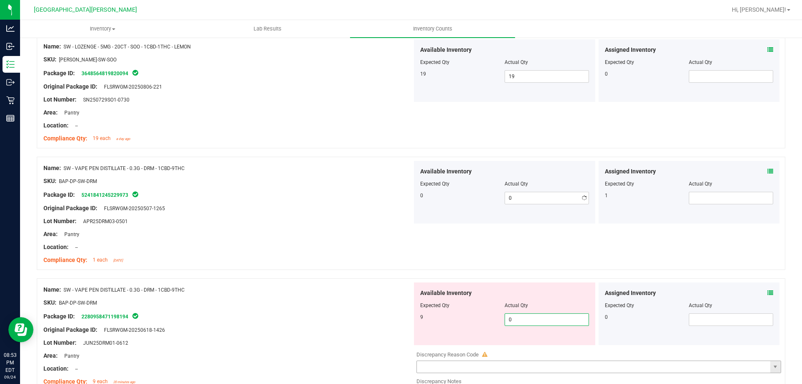
drag, startPoint x: 516, startPoint y: 345, endPoint x: 488, endPoint y: 365, distance: 34.2
click at [516, 349] on div "Available Inventory Expected Qty Actual Qty 9 0 0" at bounding box center [596, 348] width 369 height 132
type input "9"
drag, startPoint x: 324, startPoint y: 357, endPoint x: 333, endPoint y: 336, distance: 22.8
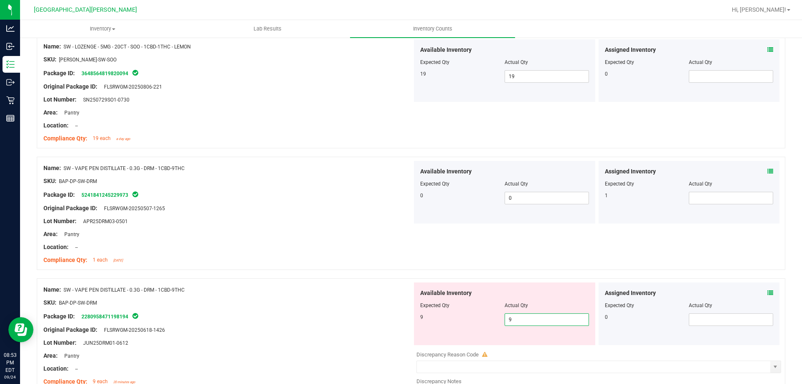
click at [327, 356] on div "Area: Pantry" at bounding box center [227, 355] width 369 height 9
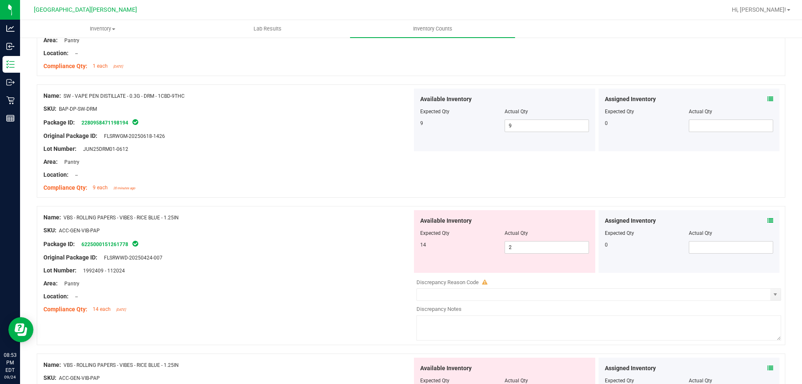
scroll to position [752, 0]
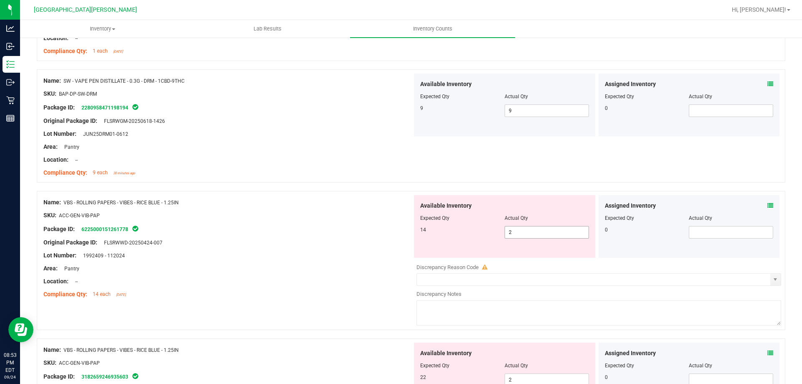
click at [516, 228] on span "2 2" at bounding box center [547, 232] width 84 height 13
type input "14"
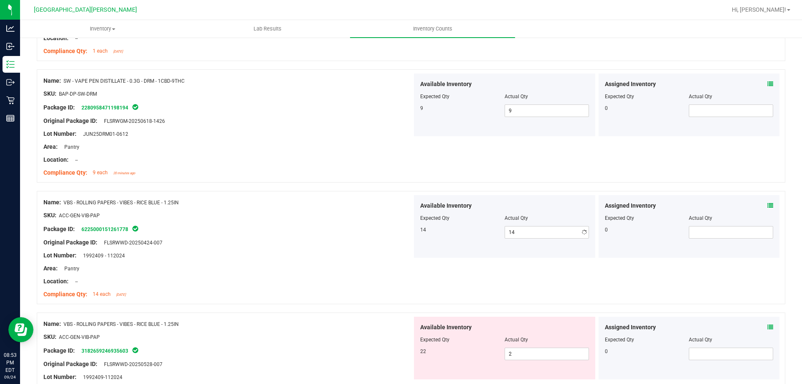
drag, startPoint x: 174, startPoint y: 286, endPoint x: 295, endPoint y: 261, distance: 123.6
click at [180, 285] on div "Name: VBS - ROLLING PAPERS - VIBES - RICE BLUE - 1.25IN SKU: ACC-GEN-VIB-PAP Pa…" at bounding box center [227, 248] width 369 height 107
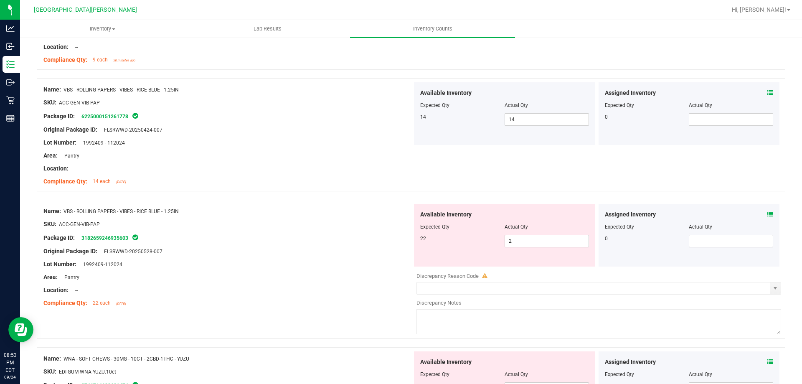
scroll to position [877, 0]
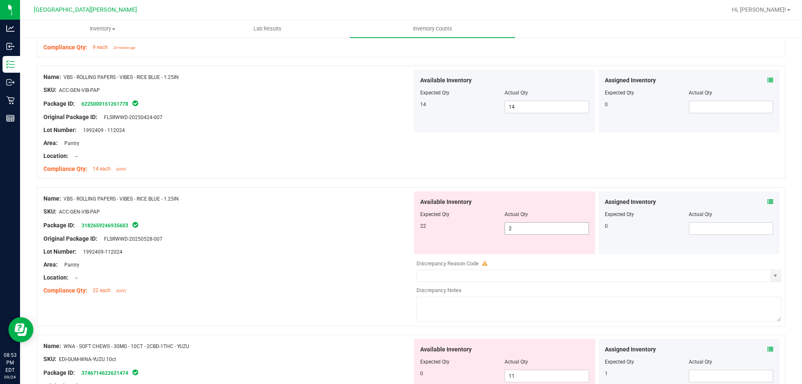
click at [517, 222] on span "2 2" at bounding box center [547, 228] width 84 height 13
click at [518, 226] on span "2 2" at bounding box center [547, 228] width 84 height 13
type input "22"
drag, startPoint x: 274, startPoint y: 258, endPoint x: 351, endPoint y: 260, distance: 77.7
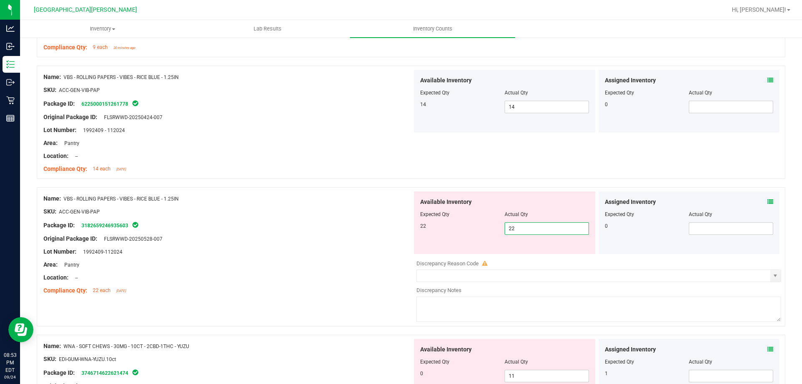
click at [286, 259] on div at bounding box center [227, 258] width 369 height 4
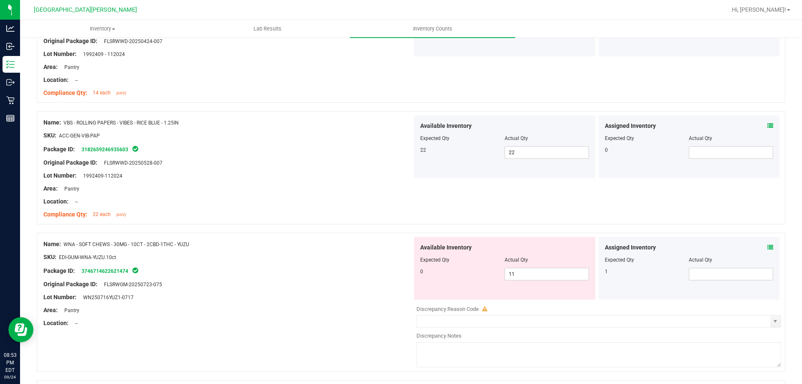
scroll to position [961, 0]
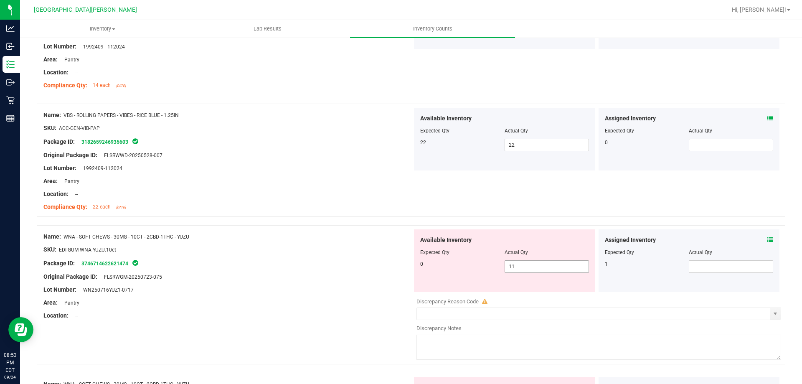
click at [529, 264] on span "11 11" at bounding box center [547, 266] width 84 height 13
type input "1"
type input "0"
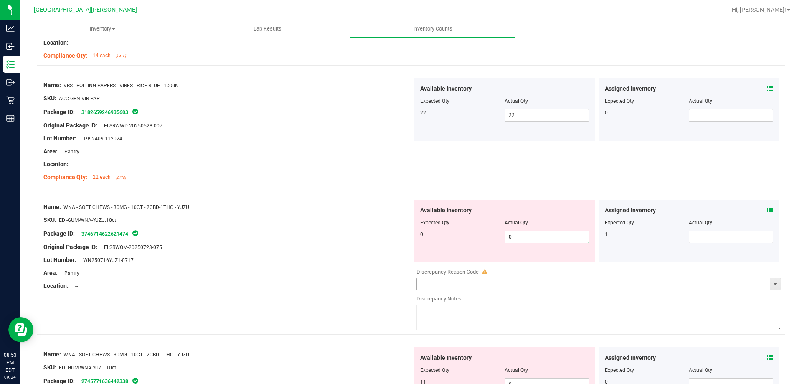
scroll to position [1125, 0]
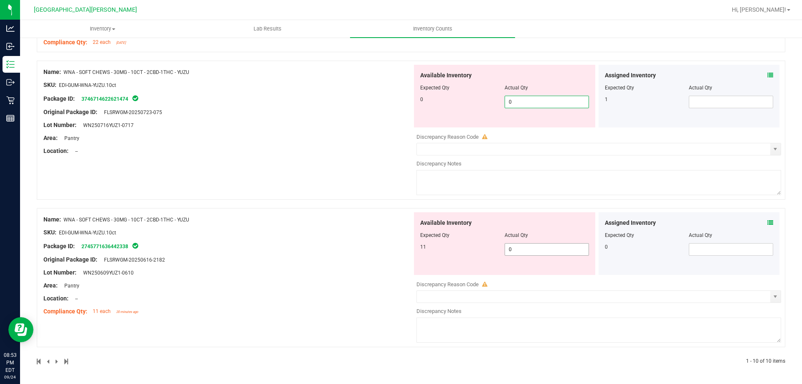
type input "0"
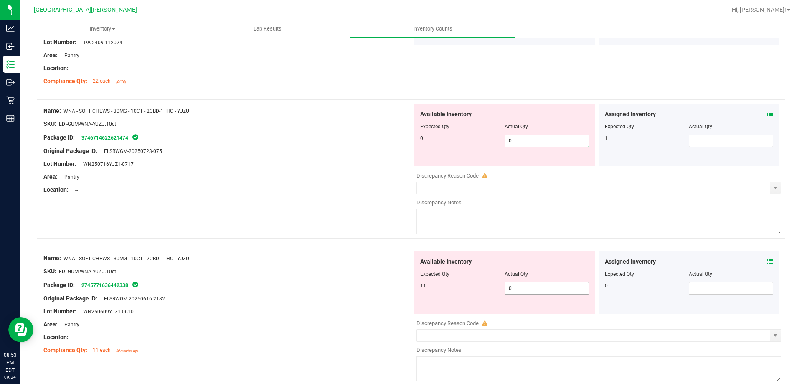
click at [516, 282] on span "0 0" at bounding box center [547, 288] width 84 height 13
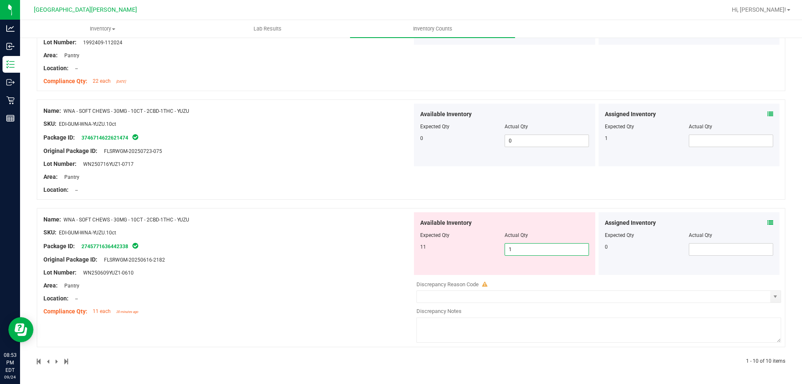
type input "11"
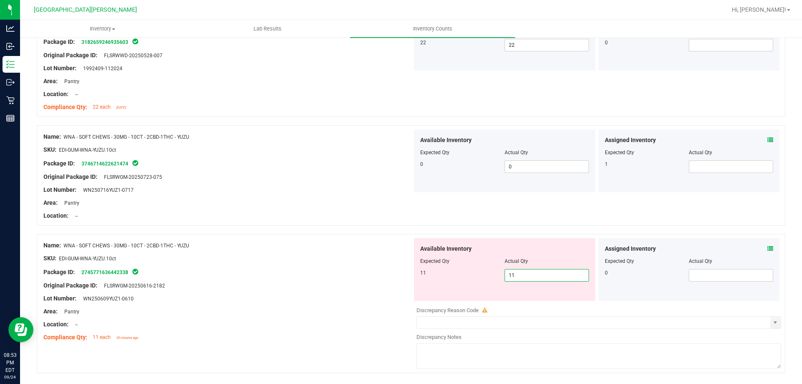
click at [329, 285] on div "Name: WNA - SOFT CHEWS - 30MG - 10CT - 2CBD-1THC - YUZU SKU: EDI-GUM-WNA-YUZU.1…" at bounding box center [227, 291] width 369 height 107
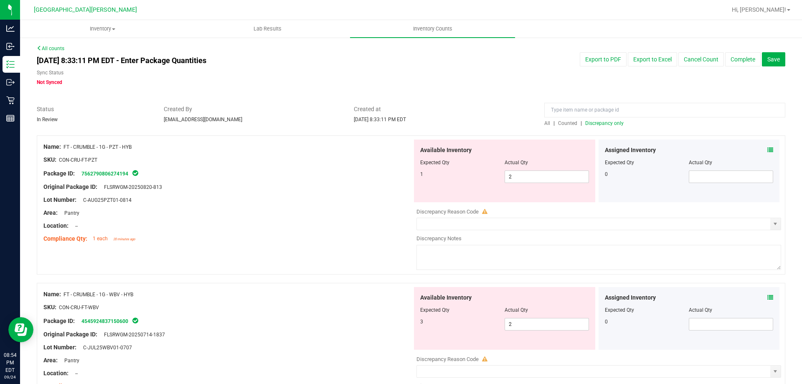
scroll to position [0, 0]
click at [600, 121] on span "Discrepancy only" at bounding box center [604, 124] width 38 height 6
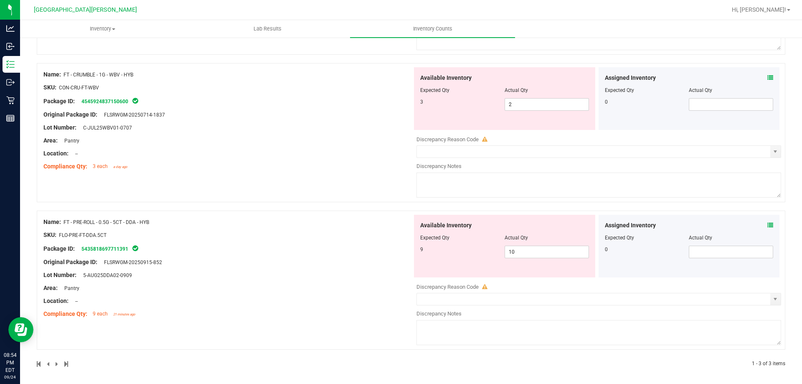
scroll to position [223, 0]
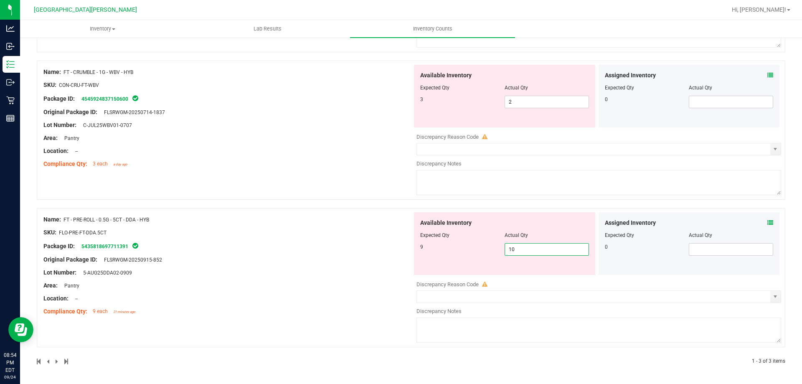
click at [546, 247] on span "10 10" at bounding box center [547, 249] width 84 height 13
type input "1"
type input "9"
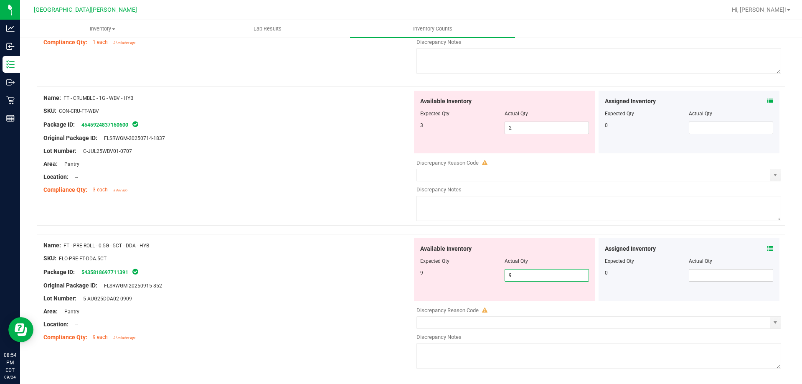
click at [183, 269] on div "Name: FT - PRE-ROLL - 0.5G - 5CT - DDA - HYB SKU: FLO-PRE-FT-DDA.5CT Package ID…" at bounding box center [227, 291] width 369 height 107
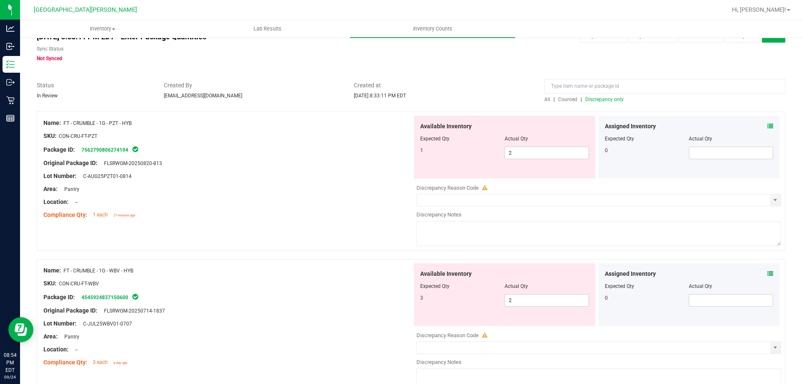
scroll to position [0, 0]
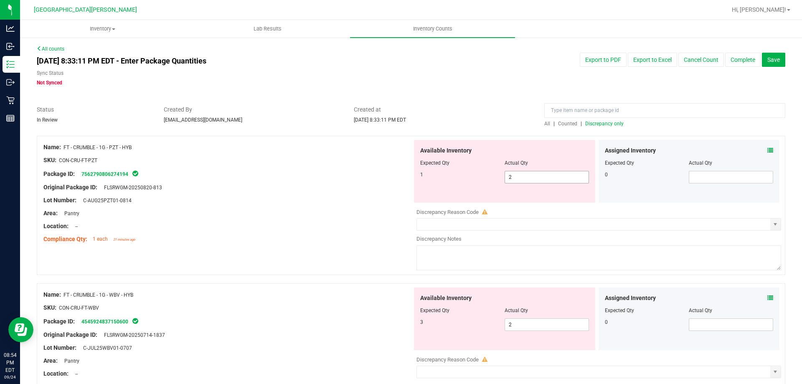
click at [533, 181] on span "2 2" at bounding box center [547, 177] width 84 height 13
type input "1"
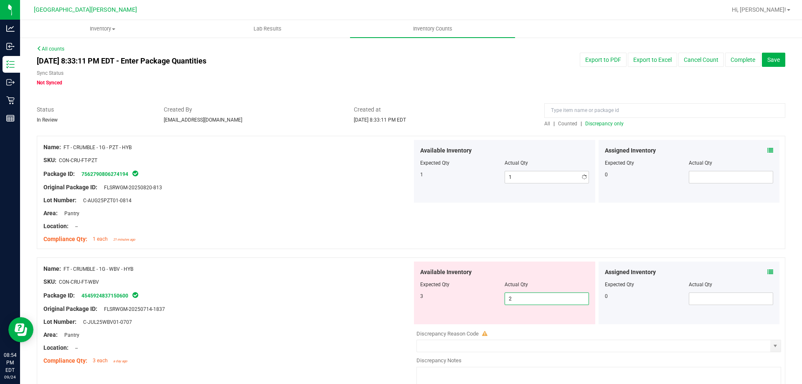
drag, startPoint x: 519, startPoint y: 323, endPoint x: 499, endPoint y: 339, distance: 25.6
click at [519, 323] on div "Available Inventory Expected Qty Actual Qty 3 2 2" at bounding box center [504, 292] width 181 height 63
type input "3"
click at [335, 333] on div "Area: Pantry" at bounding box center [227, 334] width 369 height 9
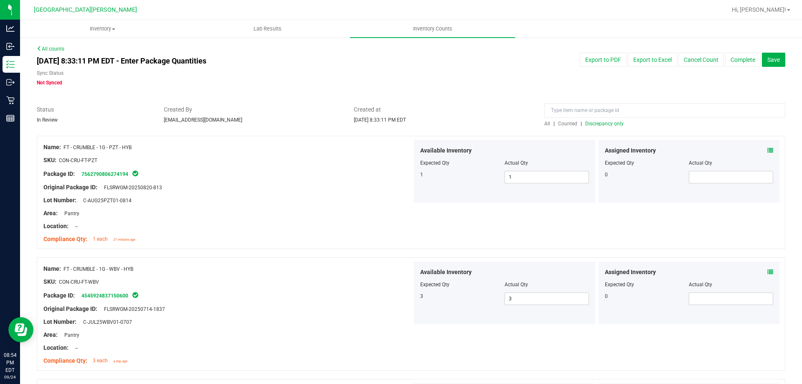
click at [597, 125] on span "Discrepancy only" at bounding box center [604, 124] width 38 height 6
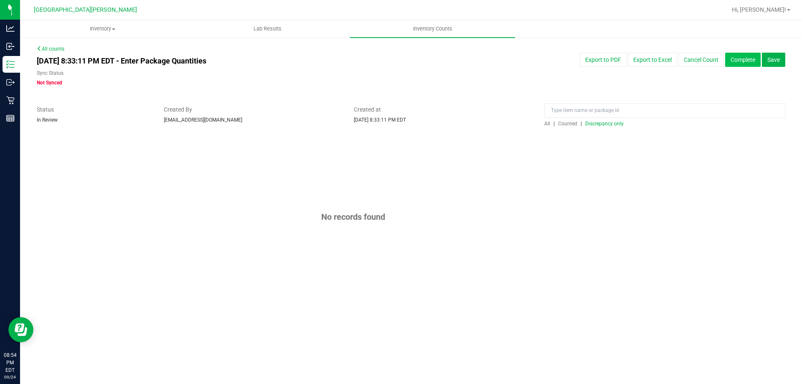
click at [740, 61] on button "Complete" at bounding box center [743, 60] width 36 height 14
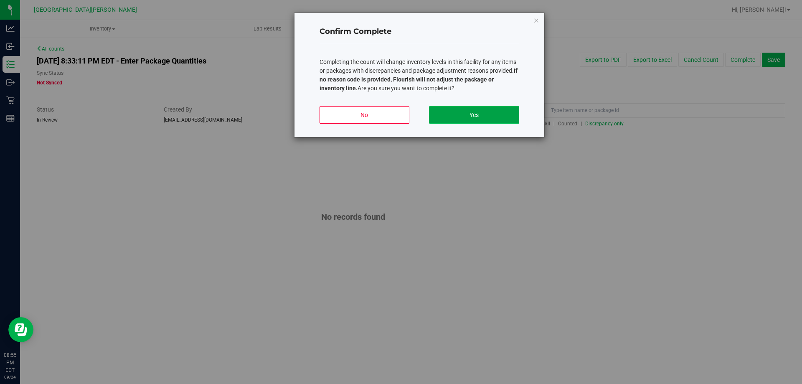
click at [448, 117] on button "Yes" at bounding box center [474, 115] width 90 height 18
